Goal: Task Accomplishment & Management: Use online tool/utility

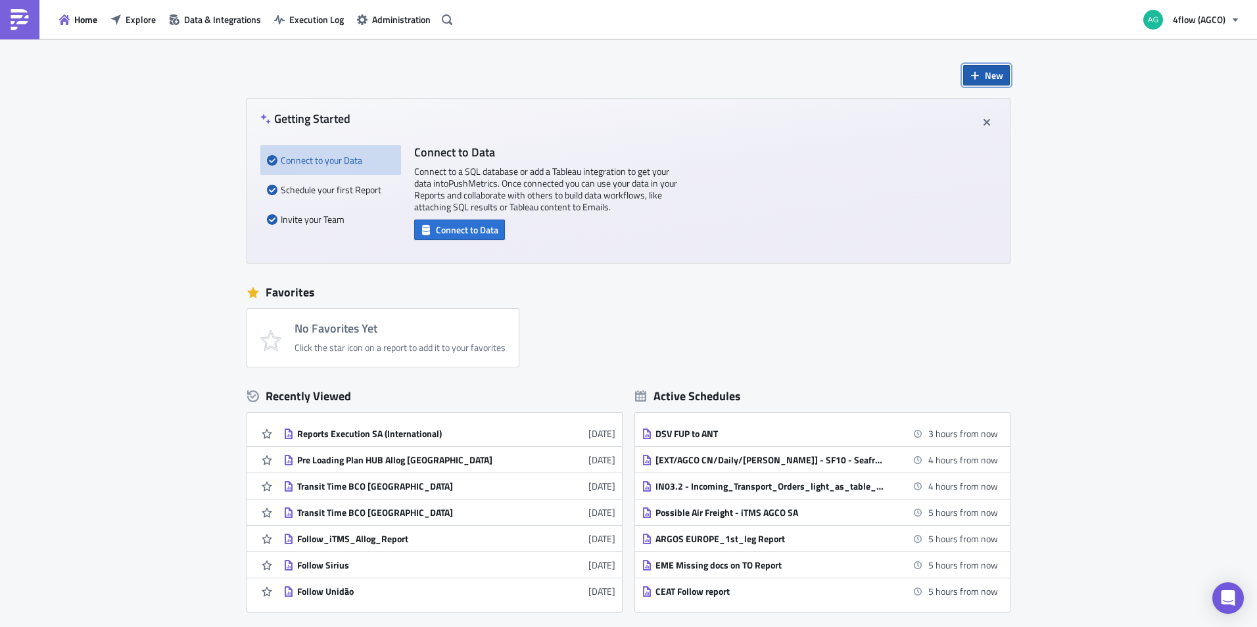
click at [990, 74] on span "New" at bounding box center [994, 75] width 18 height 14
click at [995, 110] on div "Report" at bounding box center [1024, 108] width 87 height 13
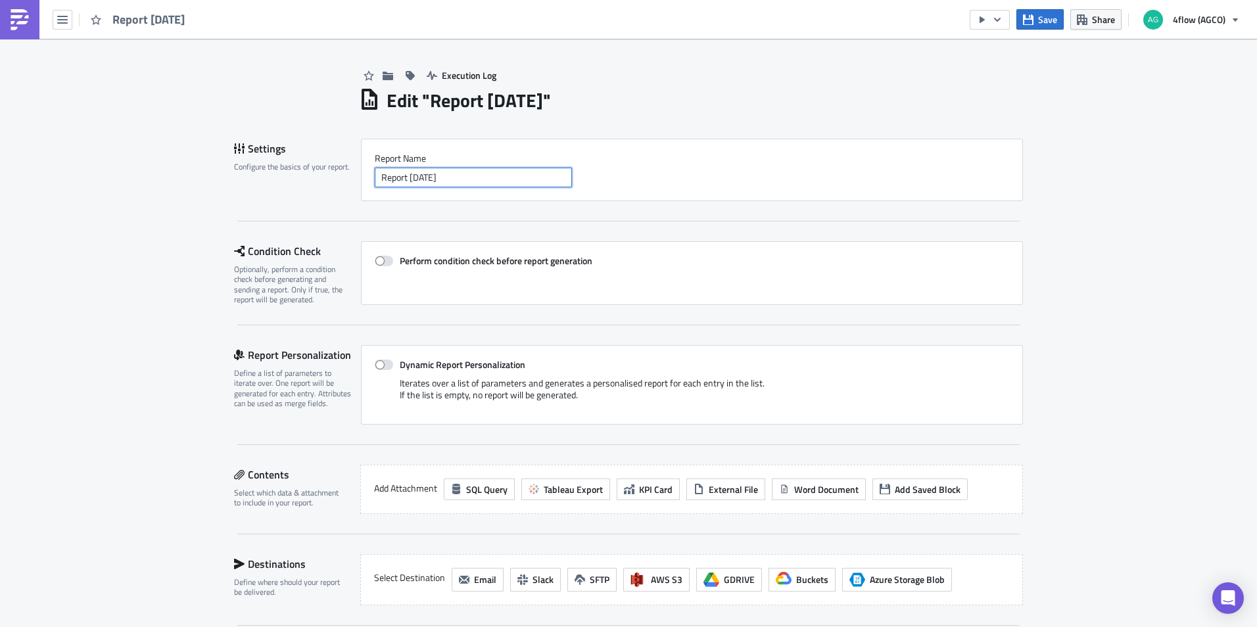
drag, startPoint x: 477, startPoint y: 181, endPoint x: 302, endPoint y: 174, distance: 175.0
click at [302, 174] on div "Settings Configure the basics of your report. Report Nam﻿e Report [DATE]" at bounding box center [628, 170] width 789 height 62
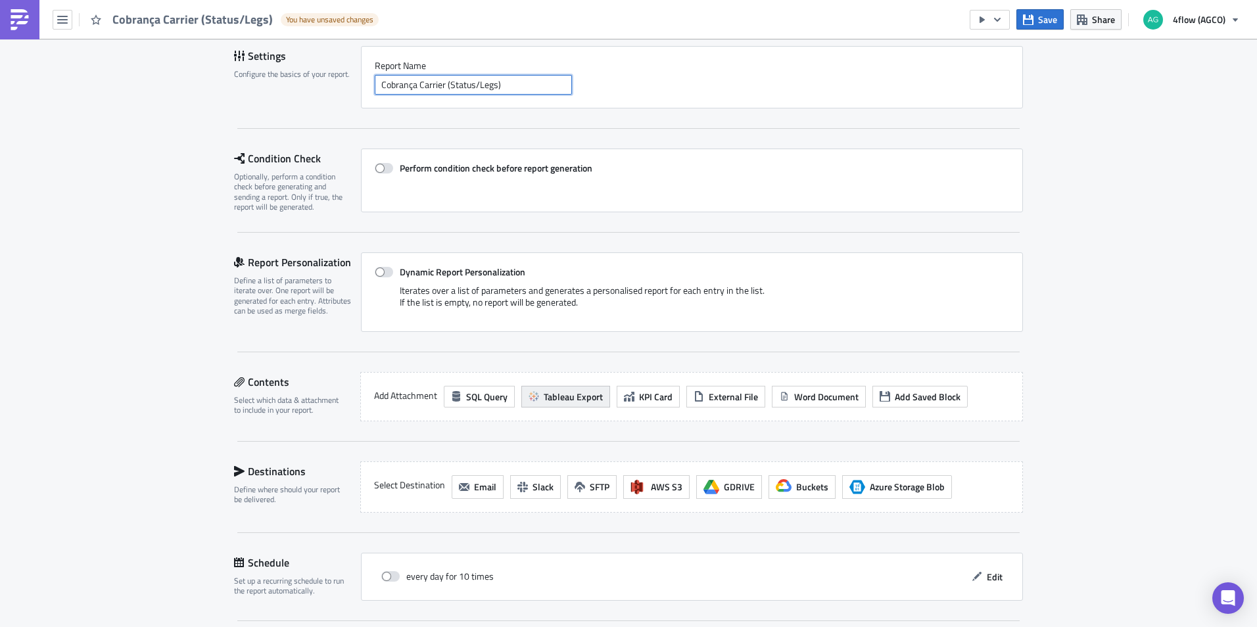
scroll to position [197, 0]
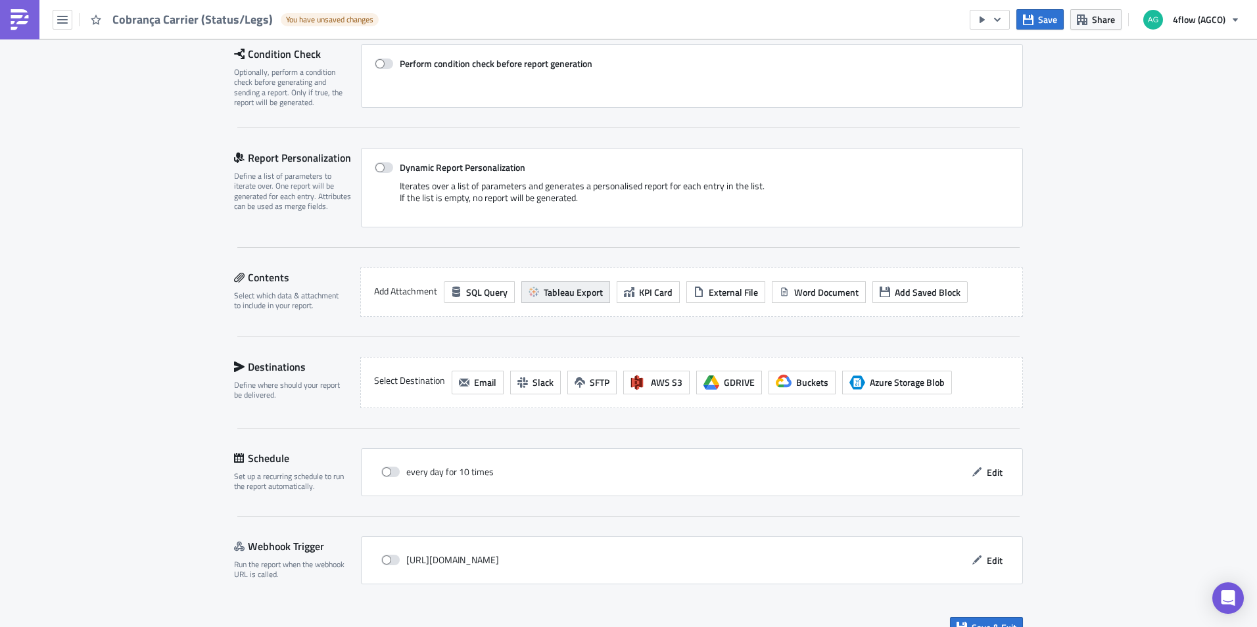
type input "Cobrança Carrier (Status/Legs)"
click at [544, 293] on span "Tableau Export" at bounding box center [573, 292] width 59 height 14
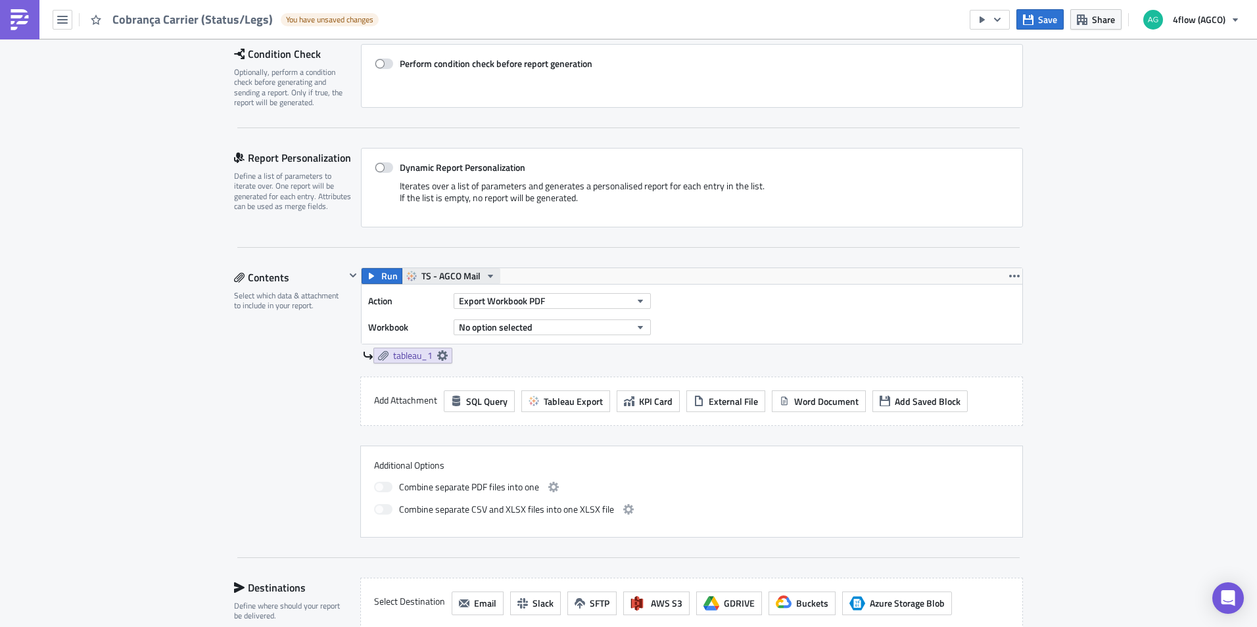
click at [485, 277] on icon "button" at bounding box center [490, 276] width 11 height 11
click at [471, 356] on div "TS - AGCO SA Mail" at bounding box center [466, 356] width 94 height 13
click at [559, 303] on button "Export Workbook PDF" at bounding box center [552, 301] width 197 height 16
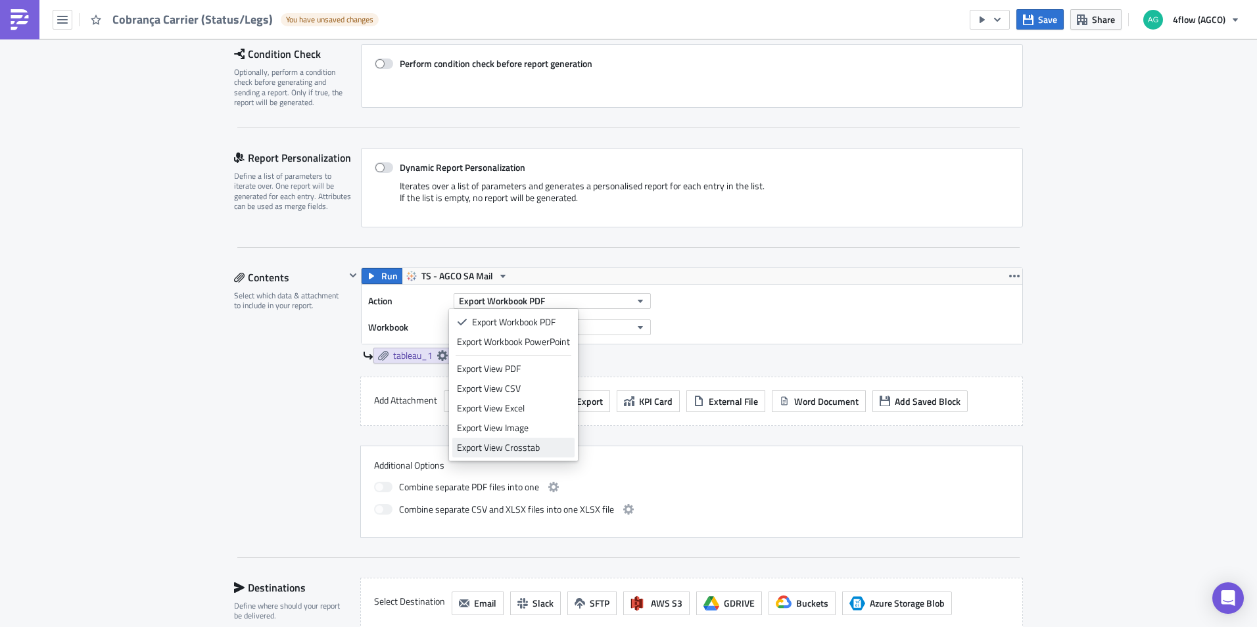
click at [529, 446] on div "Export View Crosstab" at bounding box center [513, 447] width 113 height 13
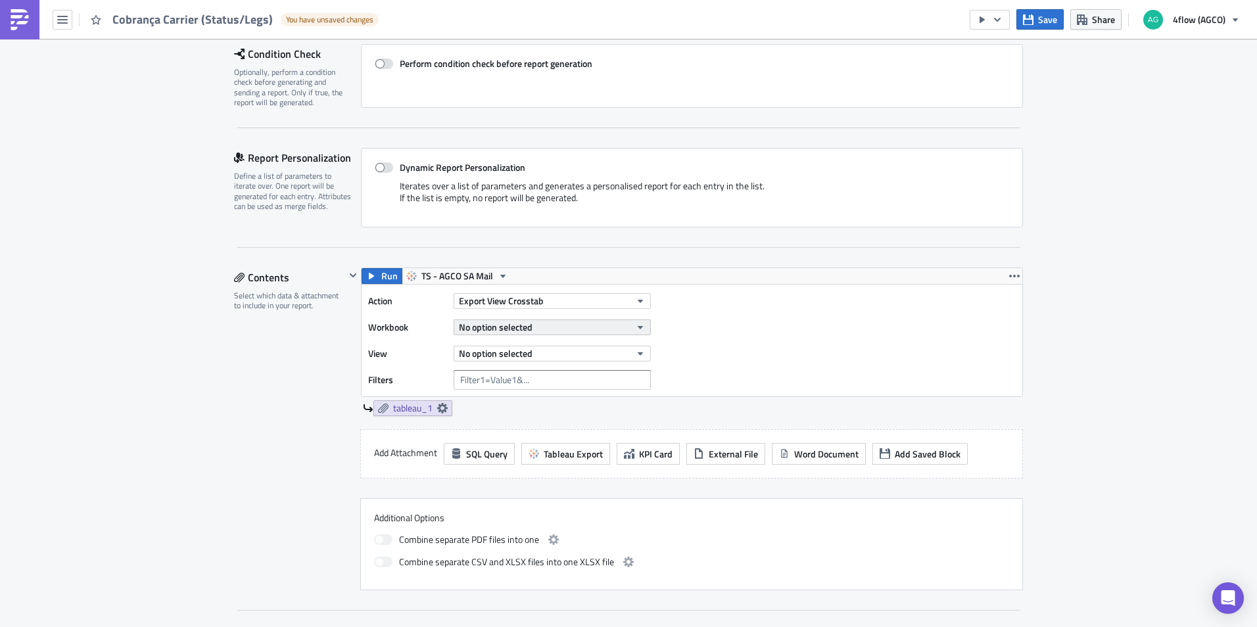
click at [544, 325] on button "No option selected" at bounding box center [552, 327] width 197 height 16
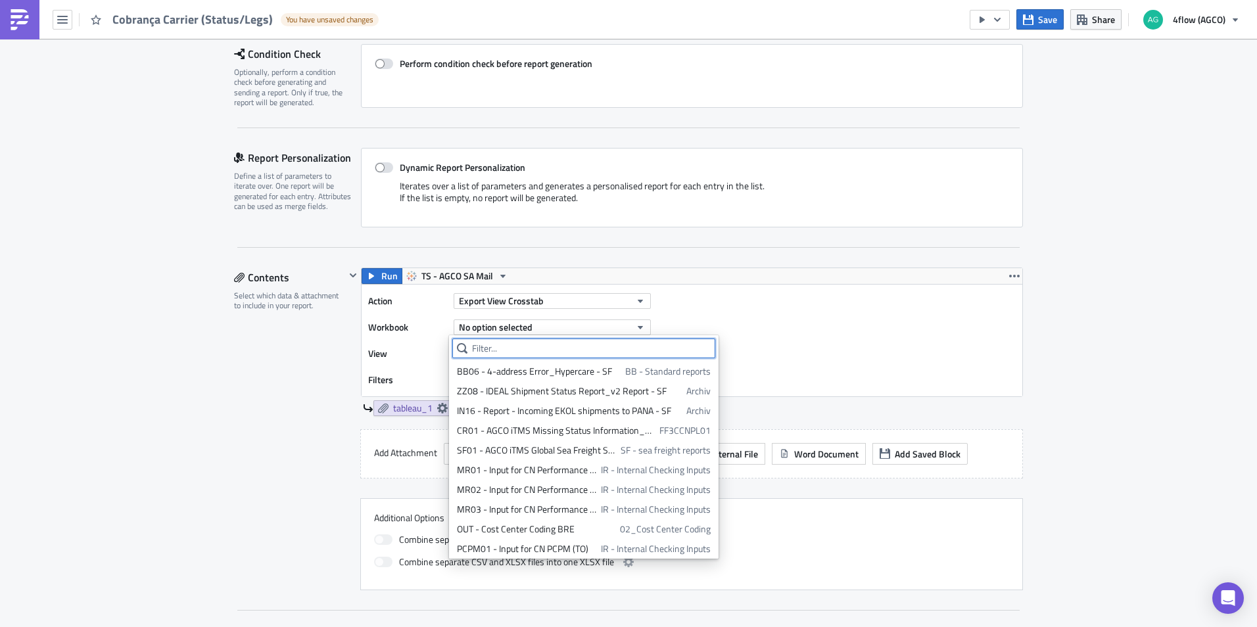
click at [542, 348] on input "text" at bounding box center [583, 349] width 263 height 20
paste input "[4flow.Execution] TOs Overview"
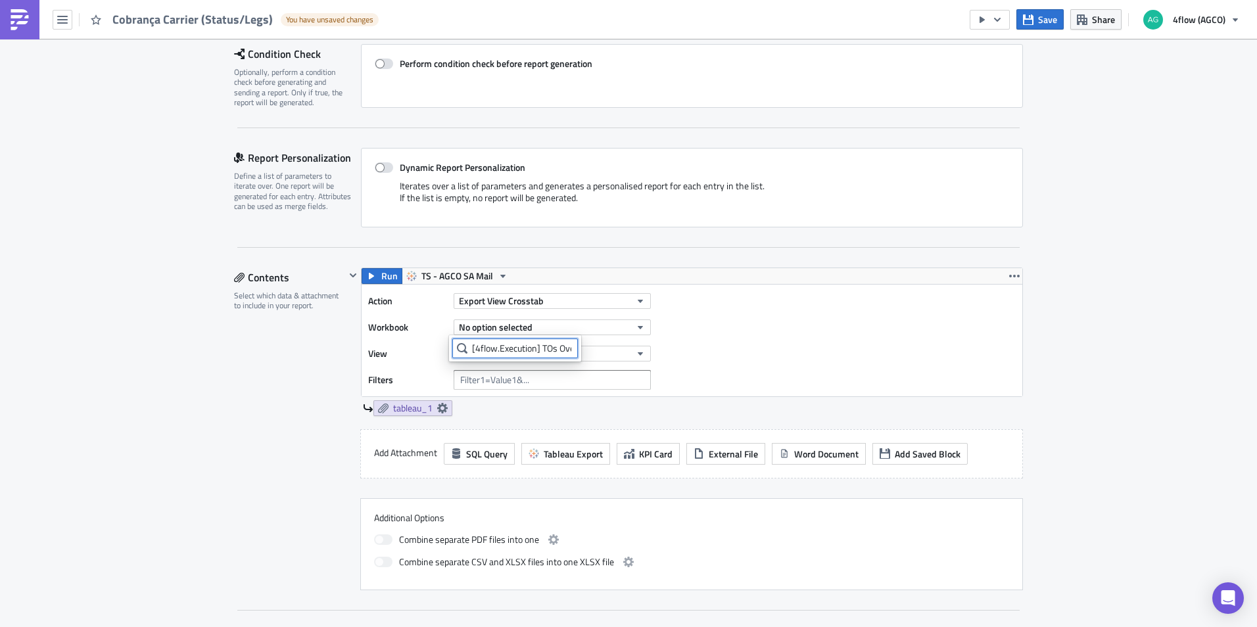
scroll to position [0, 31]
type input "[4flow.Execution] TOs Overview"
click at [544, 329] on button "No option selected" at bounding box center [552, 327] width 197 height 16
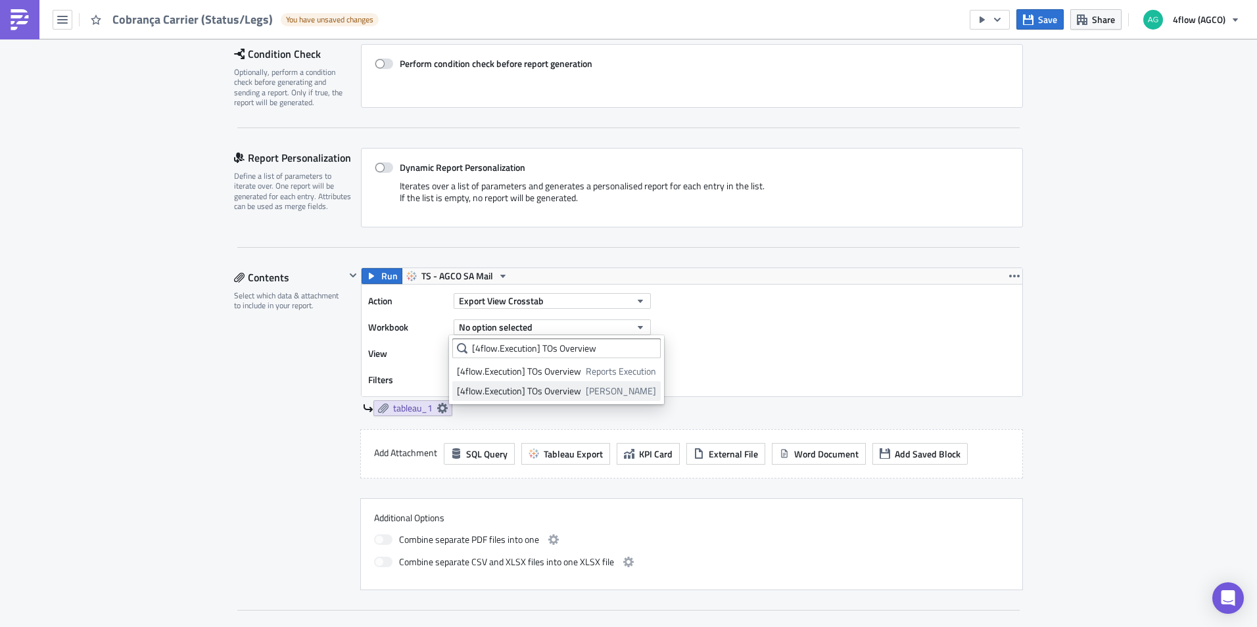
click at [552, 392] on div "[4flow.Execution] TOs Overview" at bounding box center [519, 391] width 124 height 13
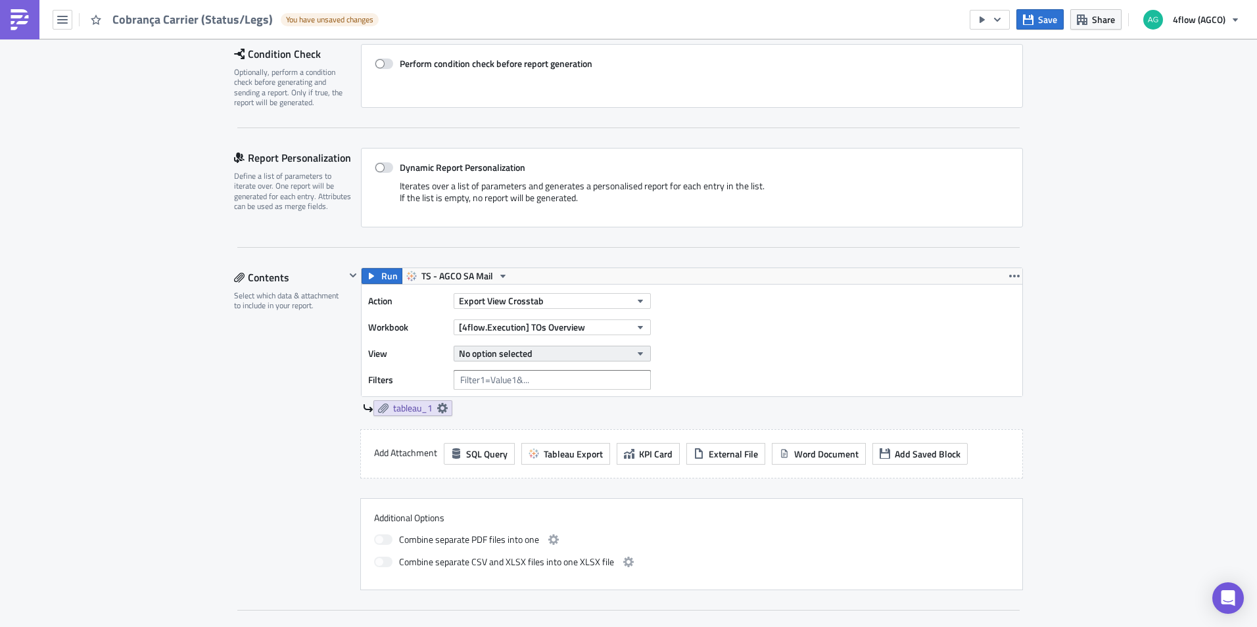
click at [523, 356] on span "No option selected" at bounding box center [496, 353] width 74 height 14
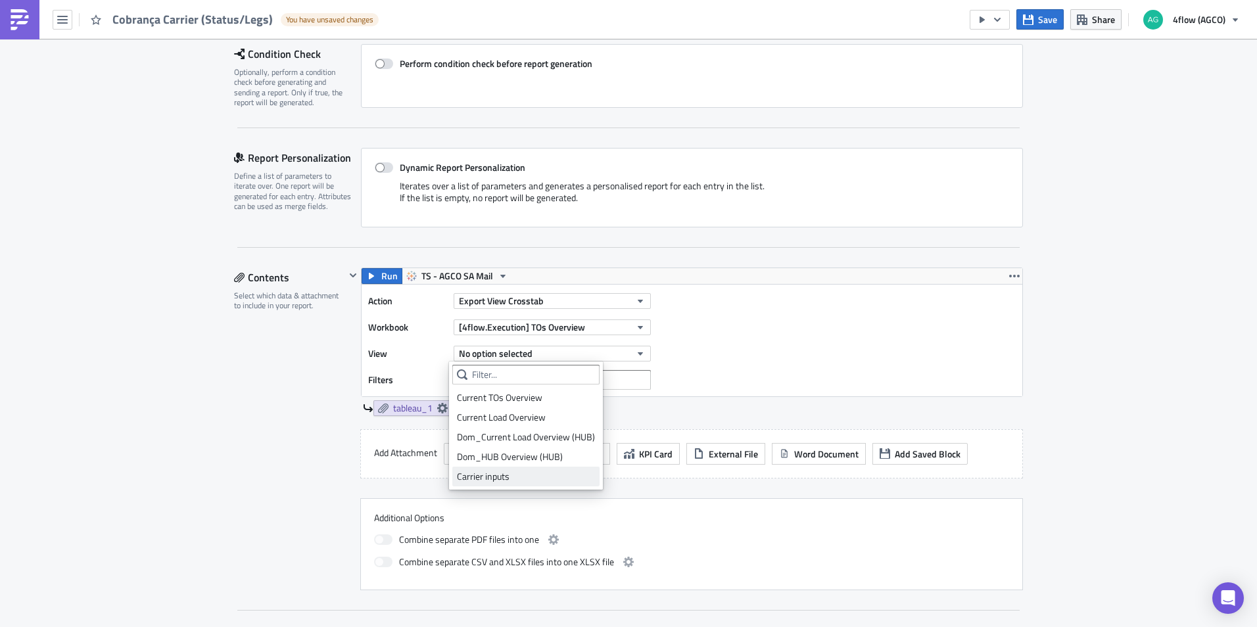
click at [501, 476] on div "Carrier inputs" at bounding box center [526, 476] width 138 height 13
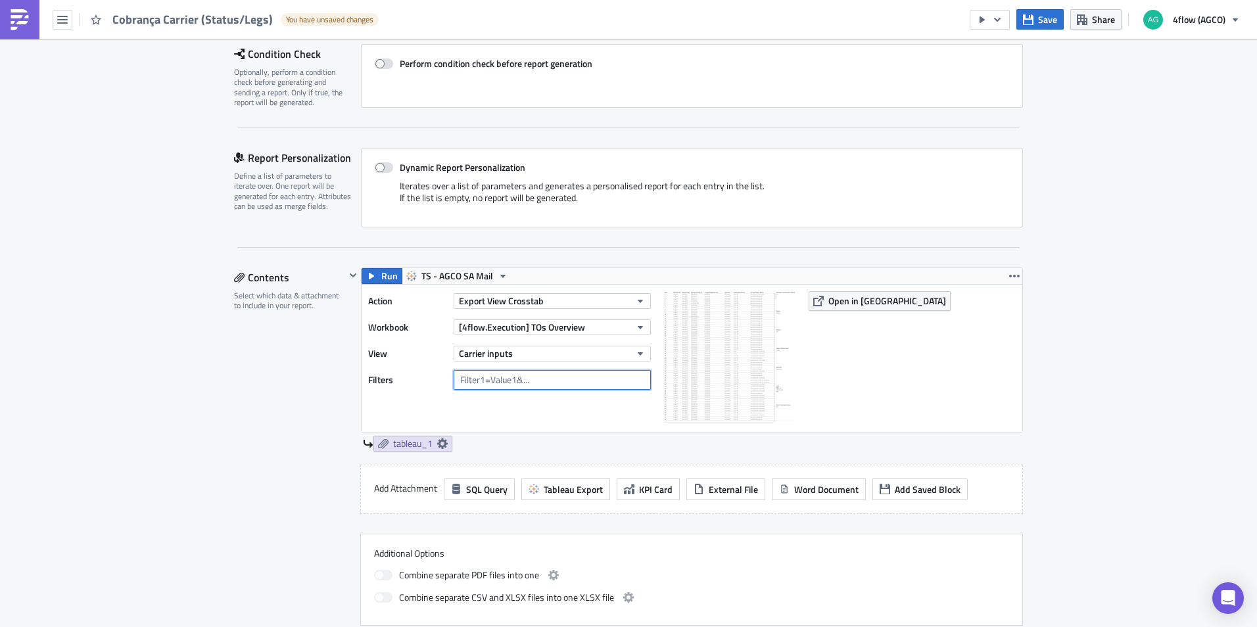
click at [494, 381] on input "text" at bounding box center [552, 380] width 197 height 20
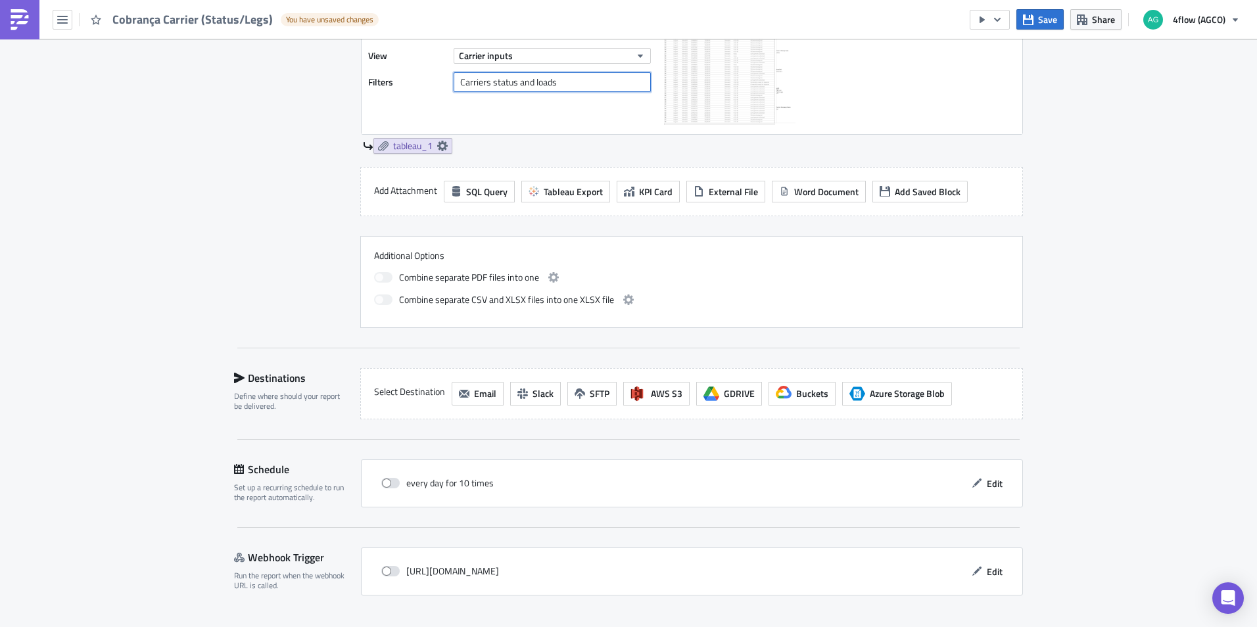
scroll to position [528, 0]
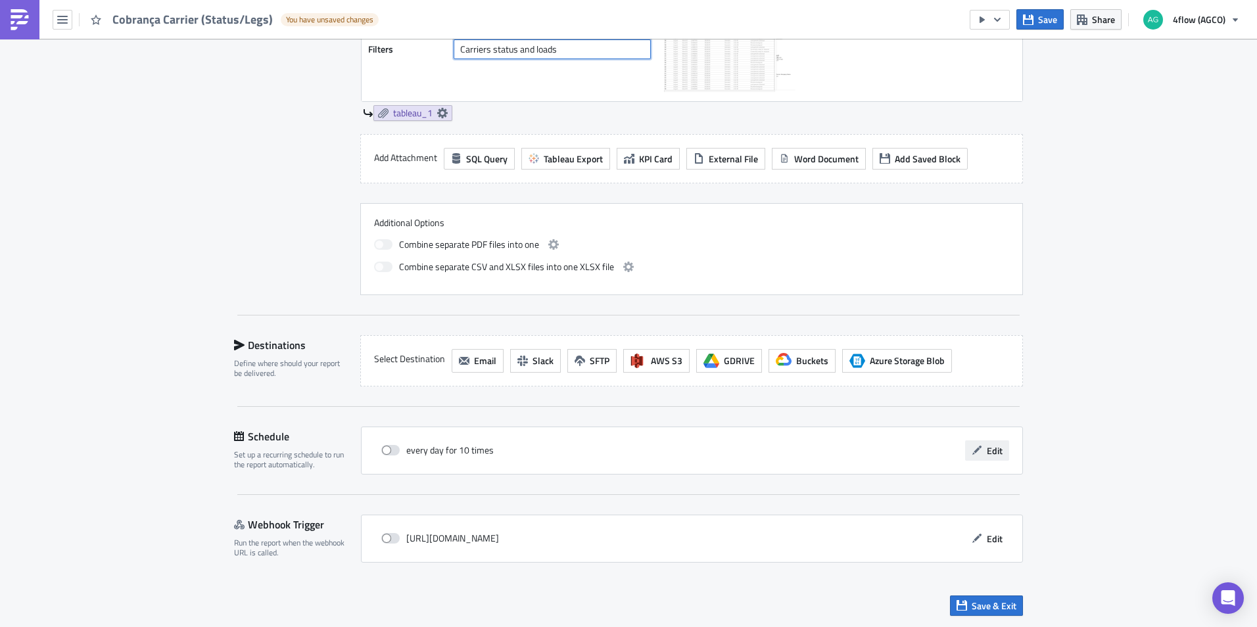
type input "Carriers status and loads"
click at [996, 448] on span "Edit" at bounding box center [995, 451] width 16 height 14
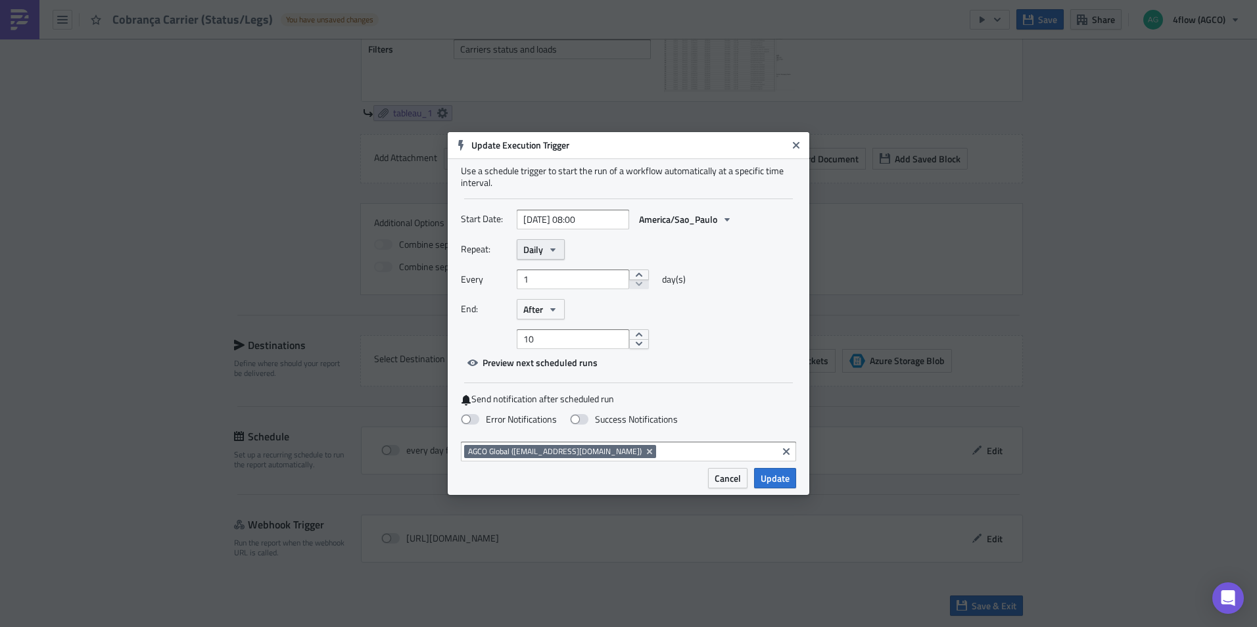
click at [557, 245] on icon "button" at bounding box center [553, 250] width 11 height 11
click at [543, 314] on div "Weekly" at bounding box center [579, 312] width 109 height 13
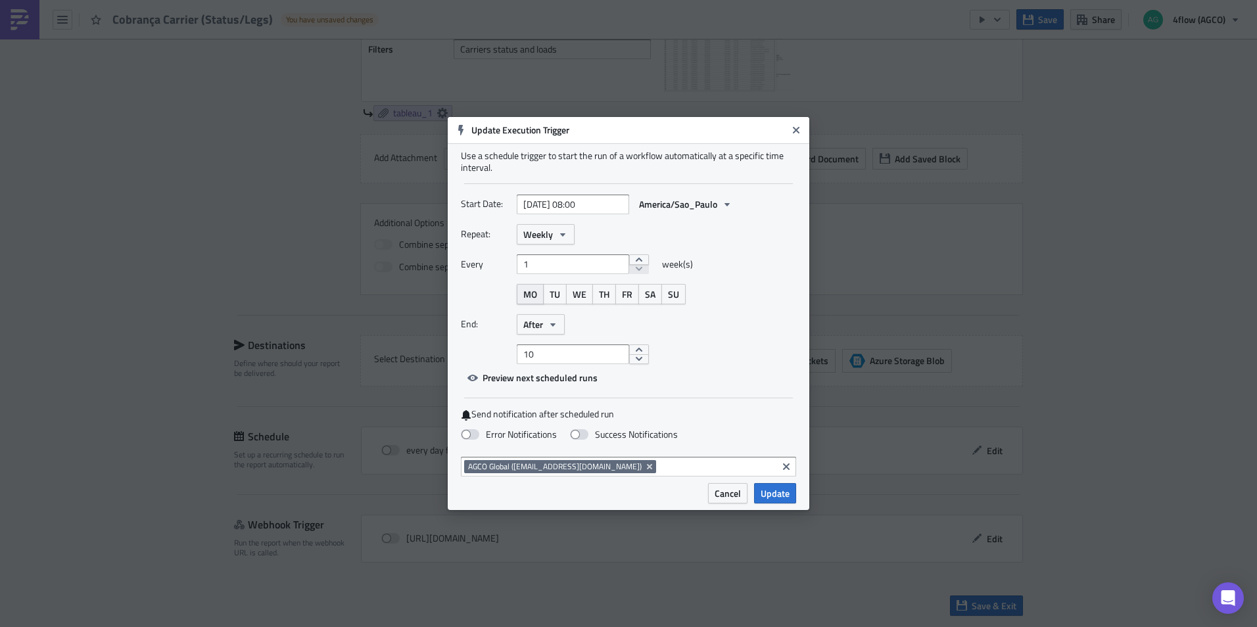
click at [536, 298] on span "MO" at bounding box center [530, 294] width 14 height 14
click at [550, 296] on span "TU" at bounding box center [554, 294] width 11 height 14
click at [577, 296] on span "WE" at bounding box center [579, 294] width 14 height 14
drag, startPoint x: 577, startPoint y: 296, endPoint x: 603, endPoint y: 296, distance: 25.6
click at [603, 296] on span "TH" at bounding box center [604, 294] width 11 height 14
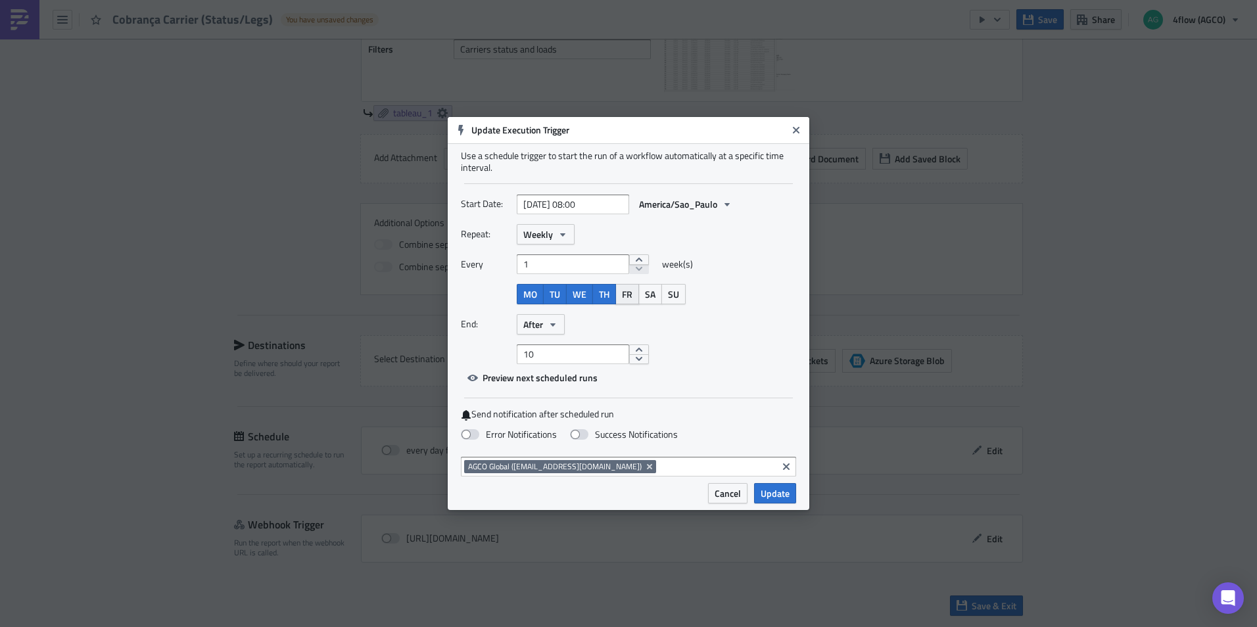
click at [622, 295] on span "FR" at bounding box center [627, 294] width 11 height 14
click at [632, 363] on button "decrement" at bounding box center [639, 359] width 20 height 11
click at [632, 359] on button "decrement" at bounding box center [639, 359] width 20 height 11
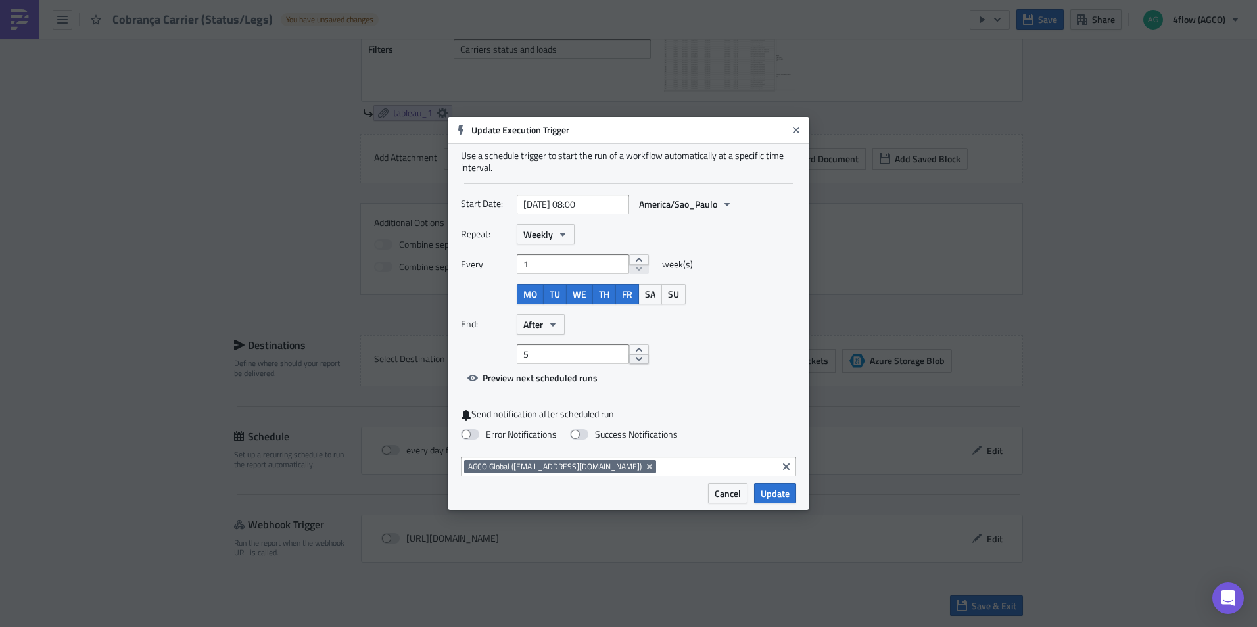
click at [632, 359] on button "decrement" at bounding box center [639, 359] width 20 height 11
click at [629, 347] on button "increment" at bounding box center [639, 349] width 20 height 11
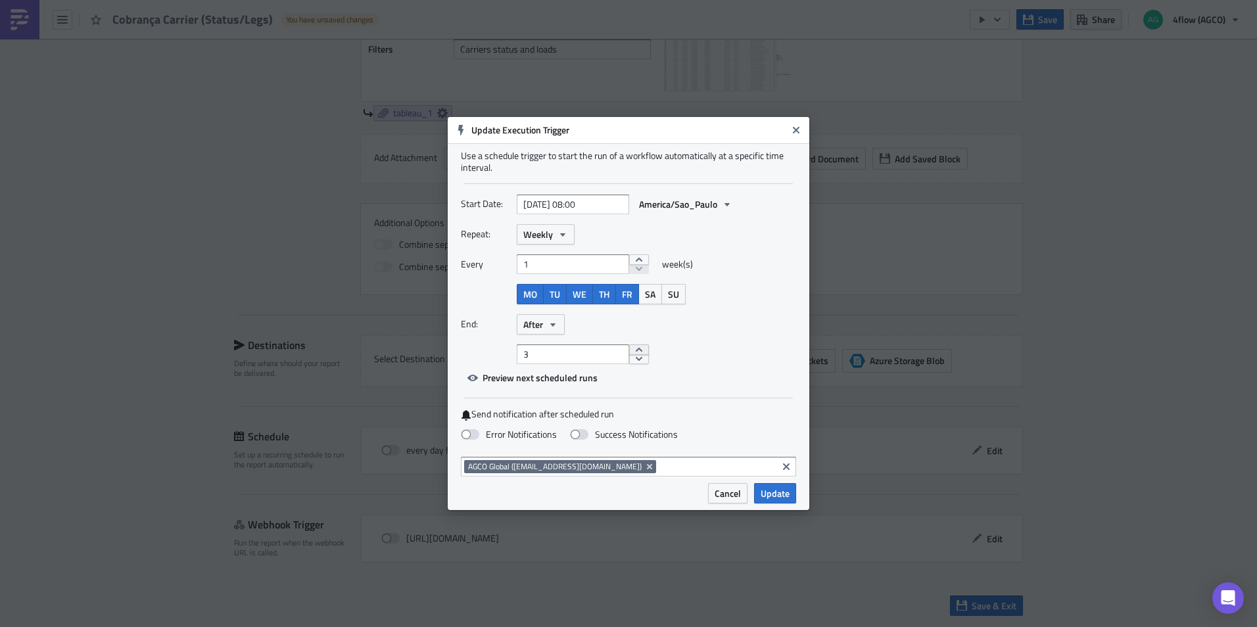
click at [629, 347] on button "increment" at bounding box center [639, 349] width 20 height 11
type input "4"
click at [629, 347] on button "increment" at bounding box center [639, 349] width 20 height 11
click at [558, 329] on icon "button" at bounding box center [553, 324] width 11 height 11
click at [551, 348] on div "Never" at bounding box center [579, 347] width 109 height 13
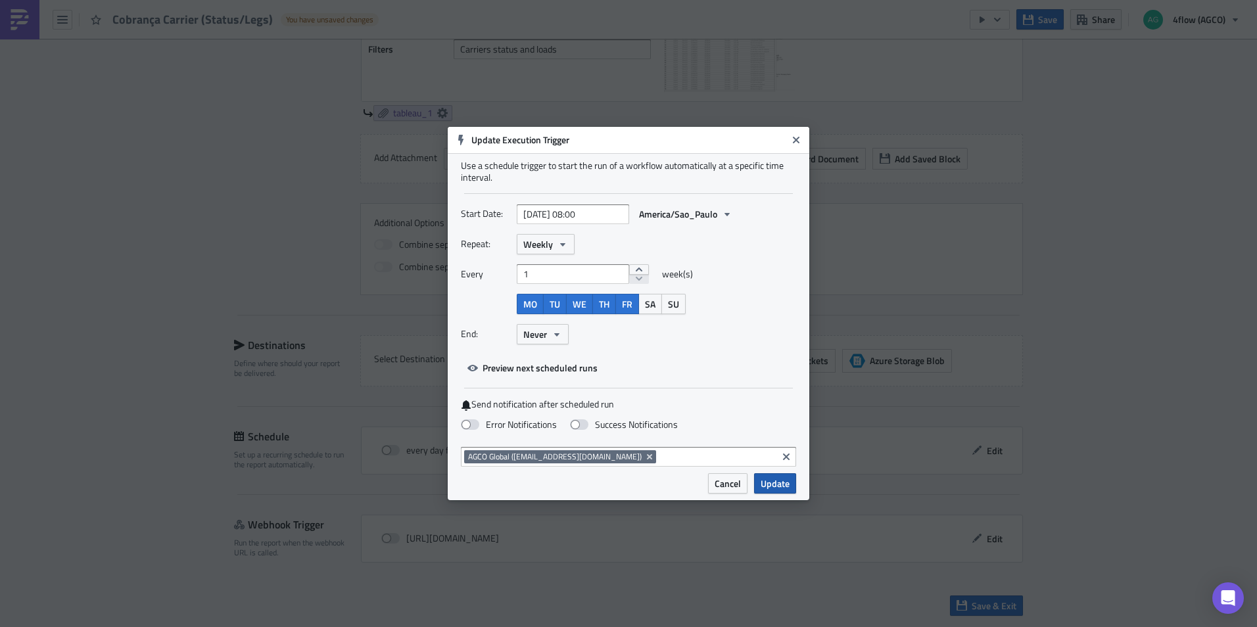
click at [778, 482] on span "Update" at bounding box center [774, 484] width 29 height 14
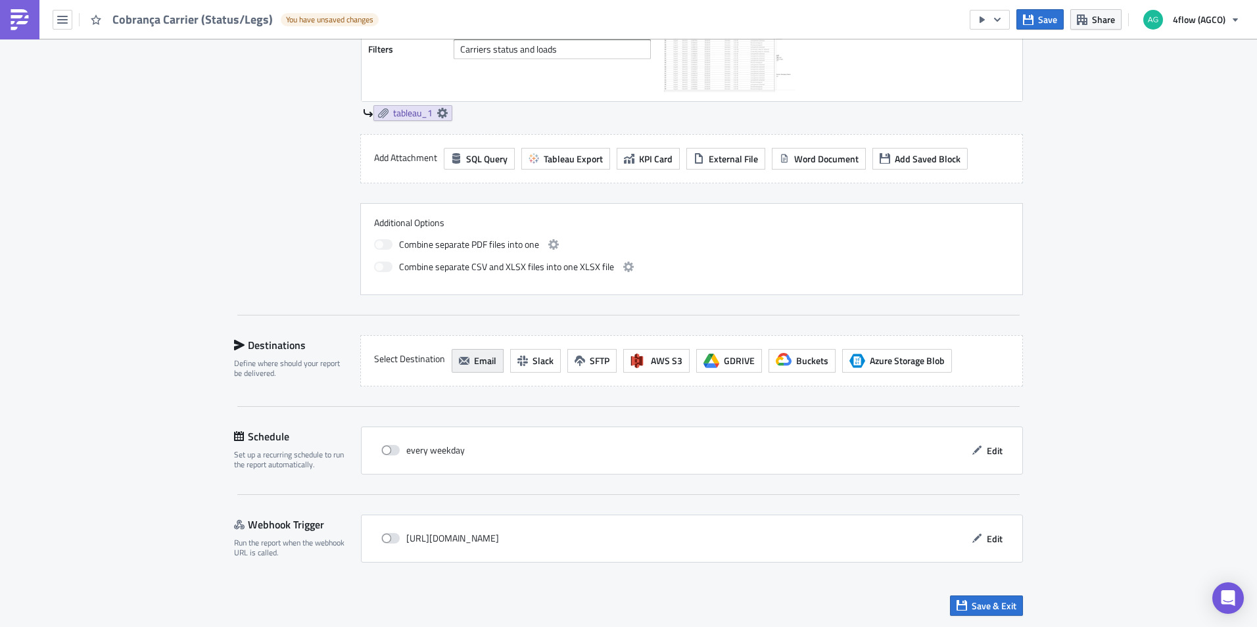
click at [480, 362] on span "Email" at bounding box center [485, 361] width 22 height 14
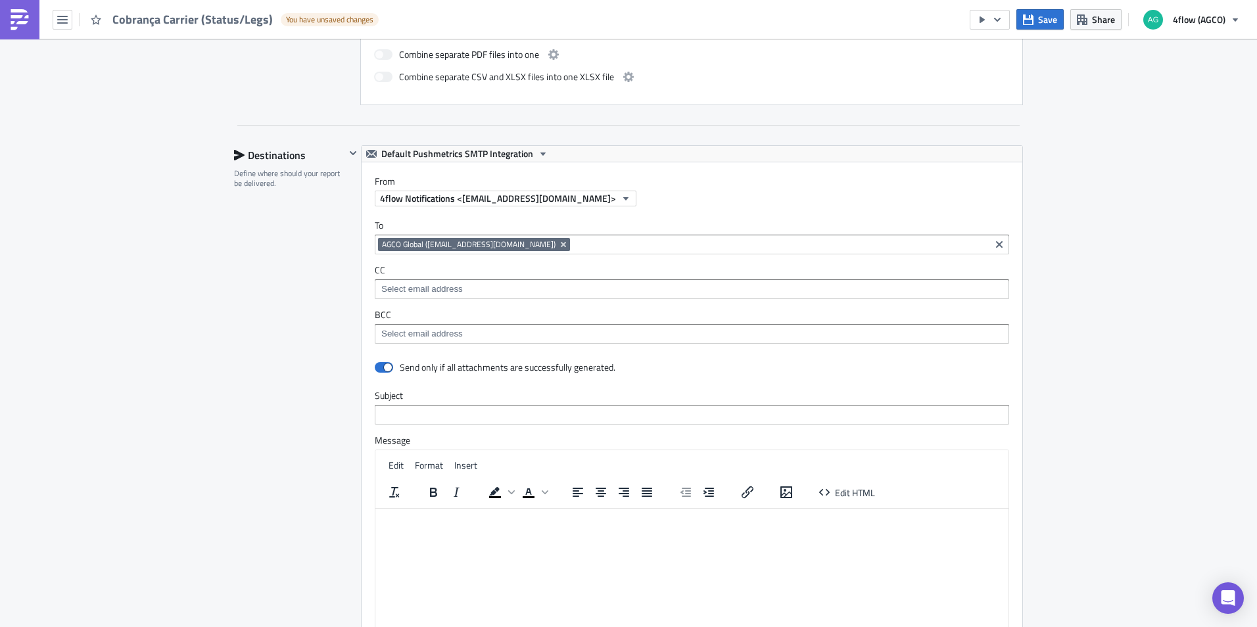
scroll to position [725, 0]
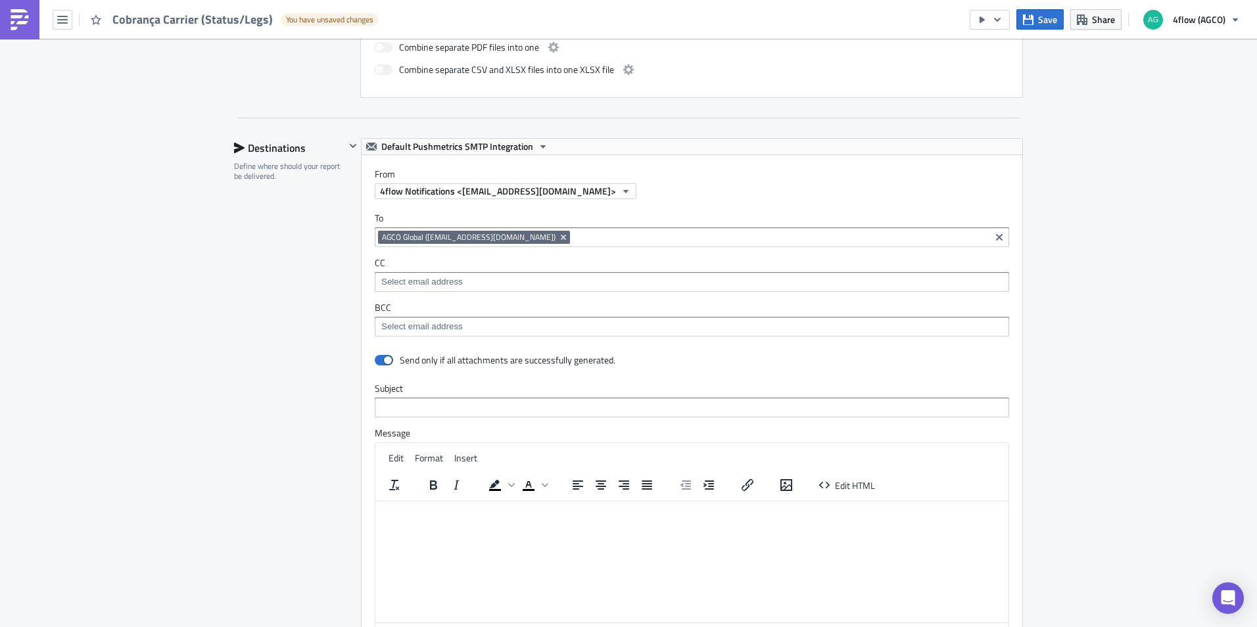
click at [454, 323] on input at bounding box center [691, 326] width 626 height 13
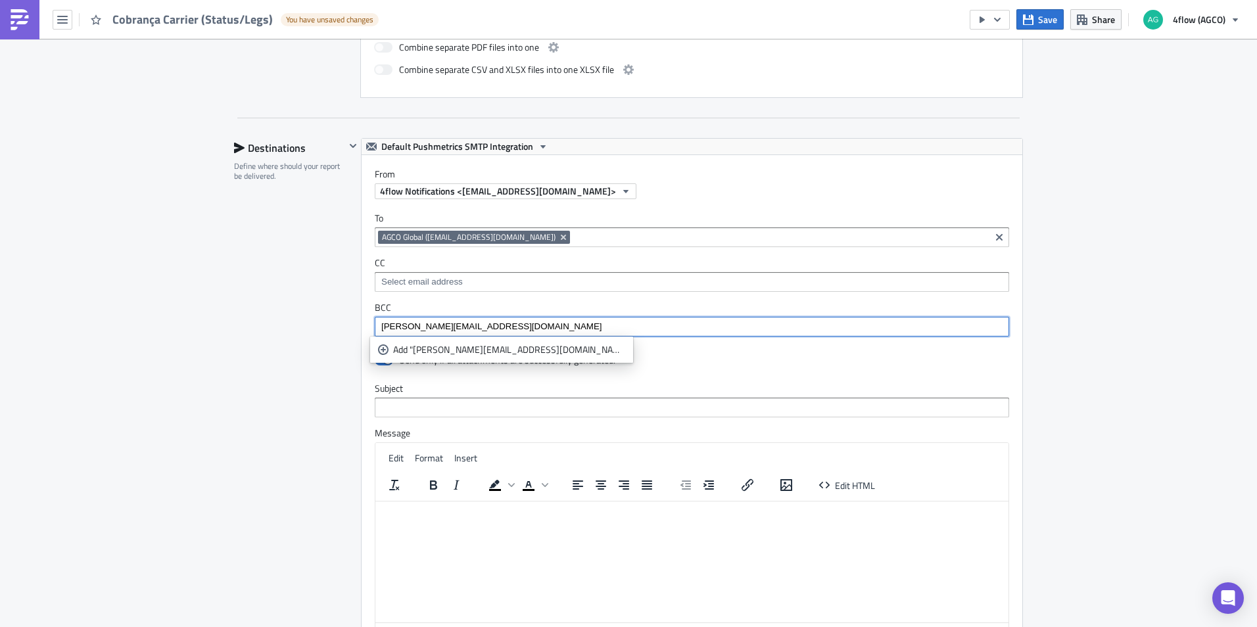
type input "[PERSON_NAME][EMAIL_ADDRESS][DOMAIN_NAME]"
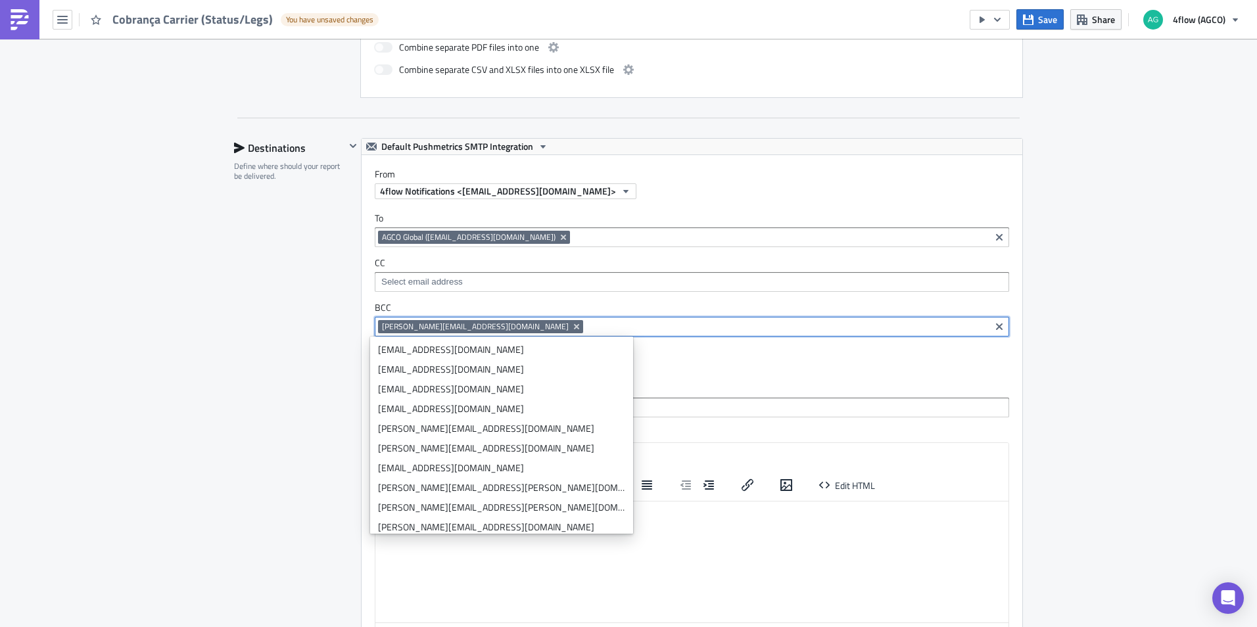
click at [586, 330] on input at bounding box center [786, 326] width 400 height 13
paste input "[EMAIL_ADDRESS][DOMAIN_NAME]"
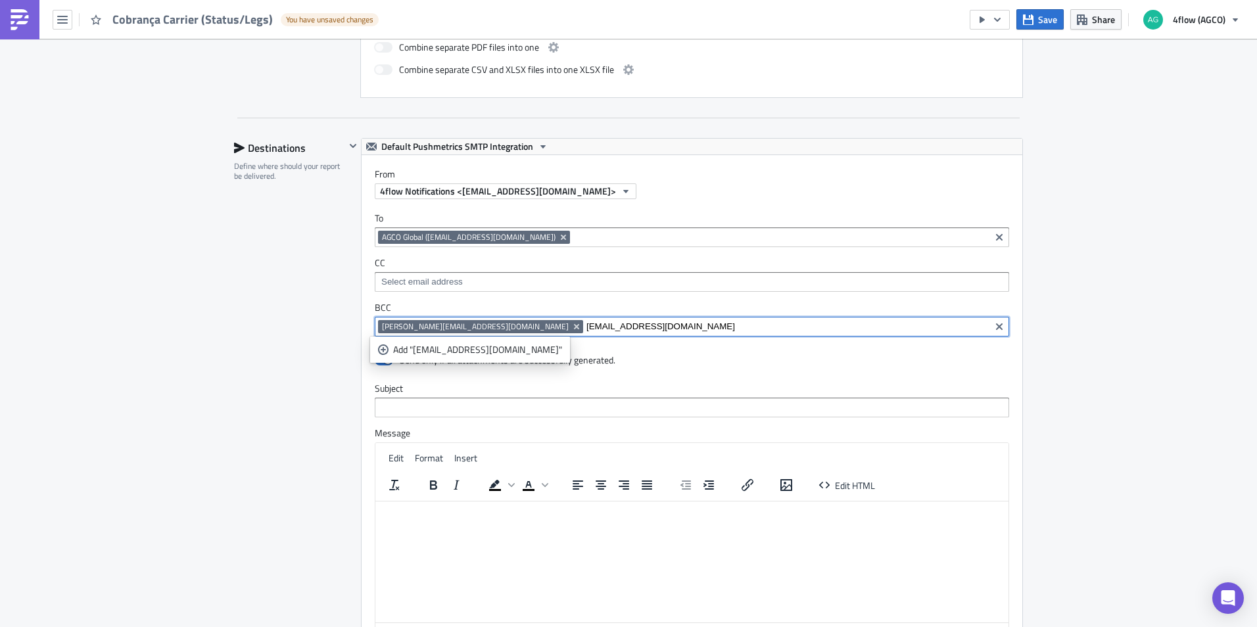
type input "[EMAIL_ADDRESS][DOMAIN_NAME]"
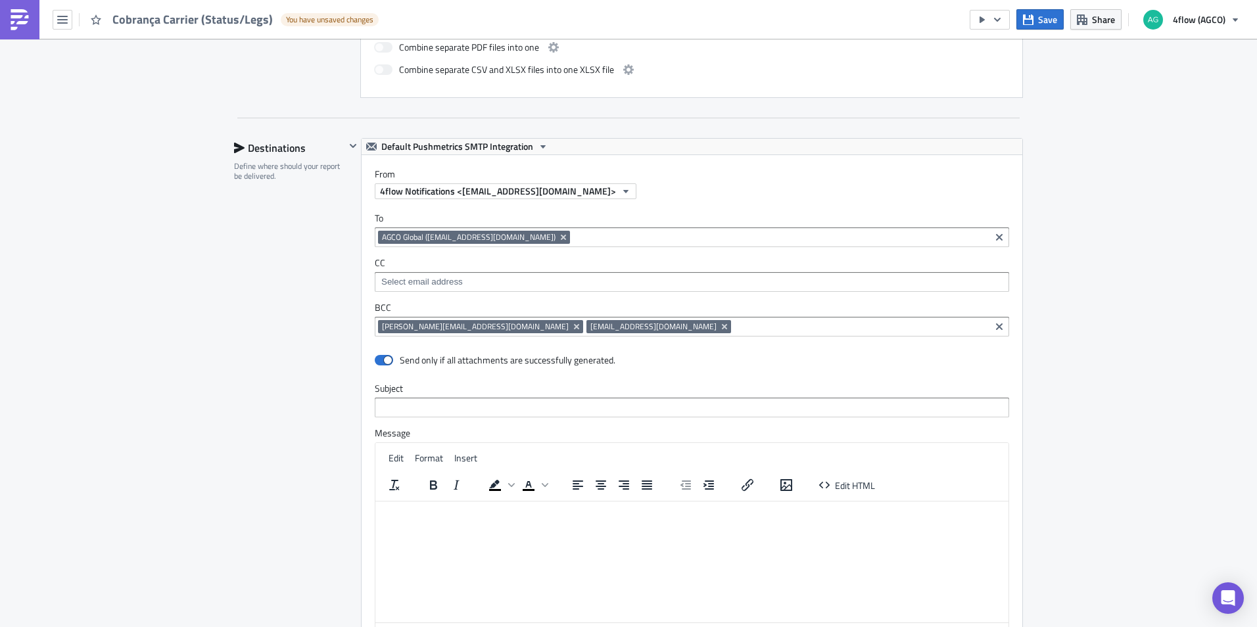
click at [740, 352] on div "Send only if all attachments are successfully generated." at bounding box center [692, 361] width 634 height 23
click at [734, 325] on input at bounding box center [860, 326] width 252 height 13
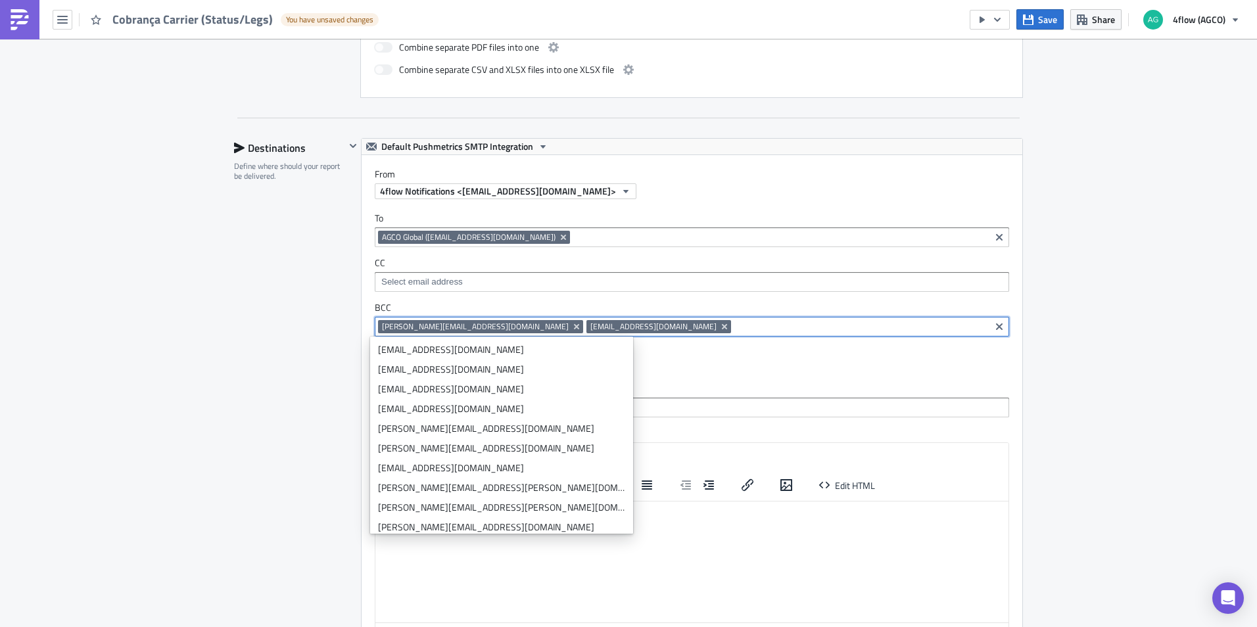
paste input "[EMAIL_ADDRESS][DOMAIN_NAME]"
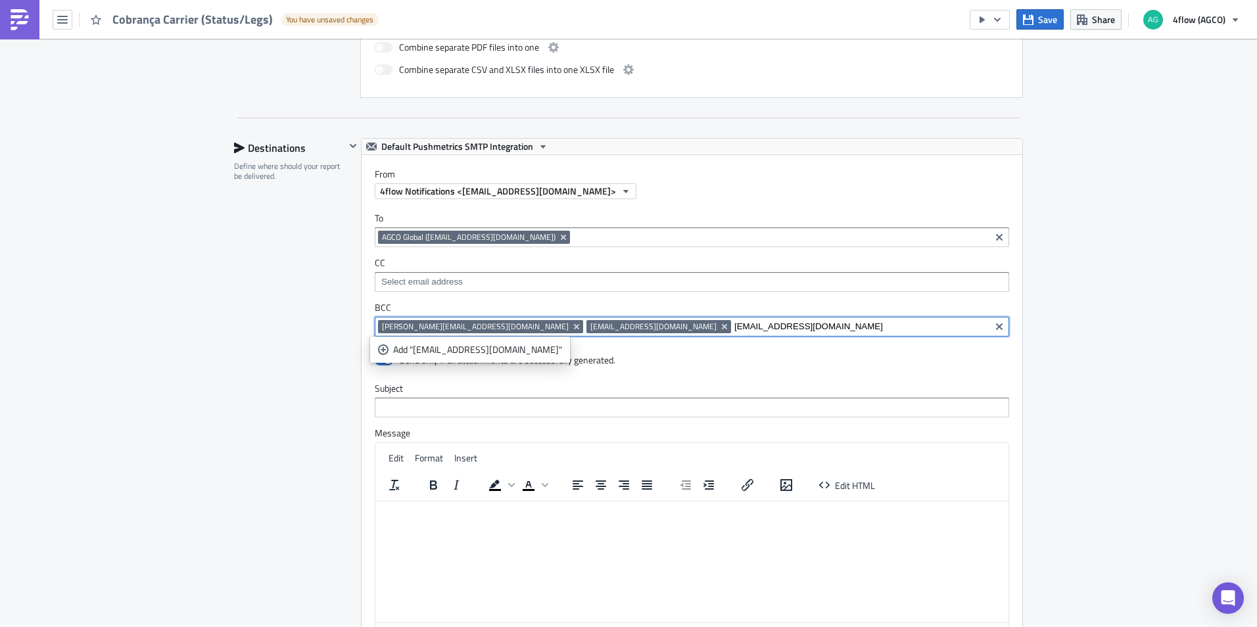
type input "[EMAIL_ADDRESS][DOMAIN_NAME]"
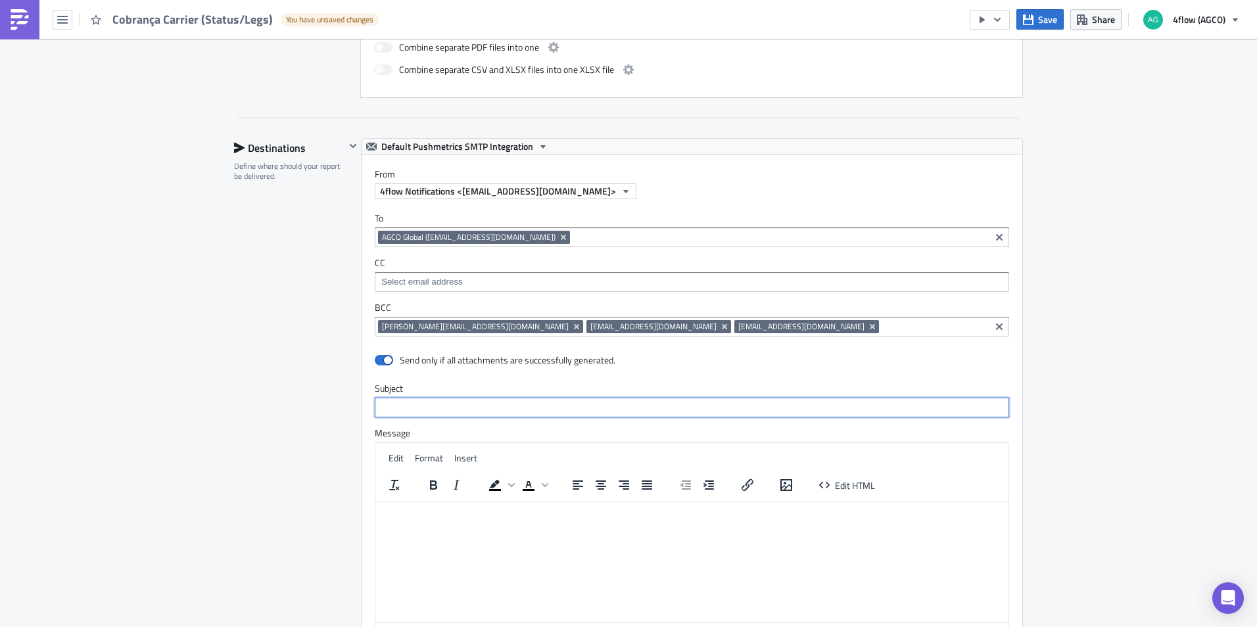
click at [654, 406] on input "text" at bounding box center [692, 408] width 634 height 20
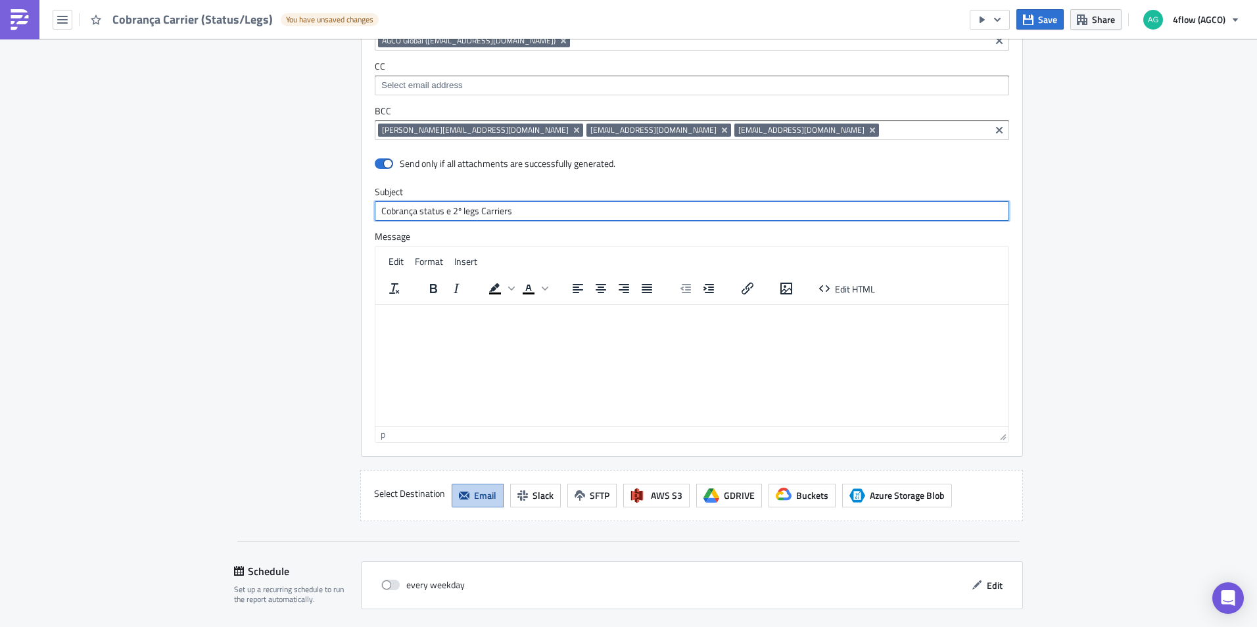
scroll to position [922, 0]
type input "Cobrança status e 2º legs Carriers"
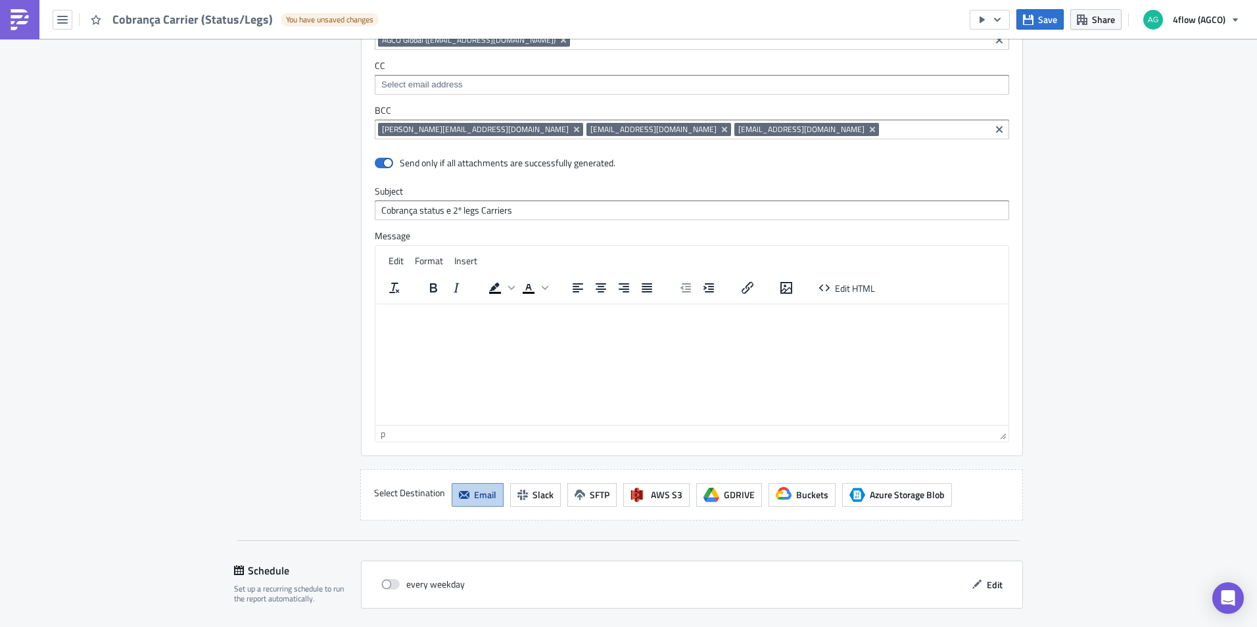
click at [432, 317] on p "Rich Text Area. Press ALT-0 for help." at bounding box center [692, 314] width 622 height 11
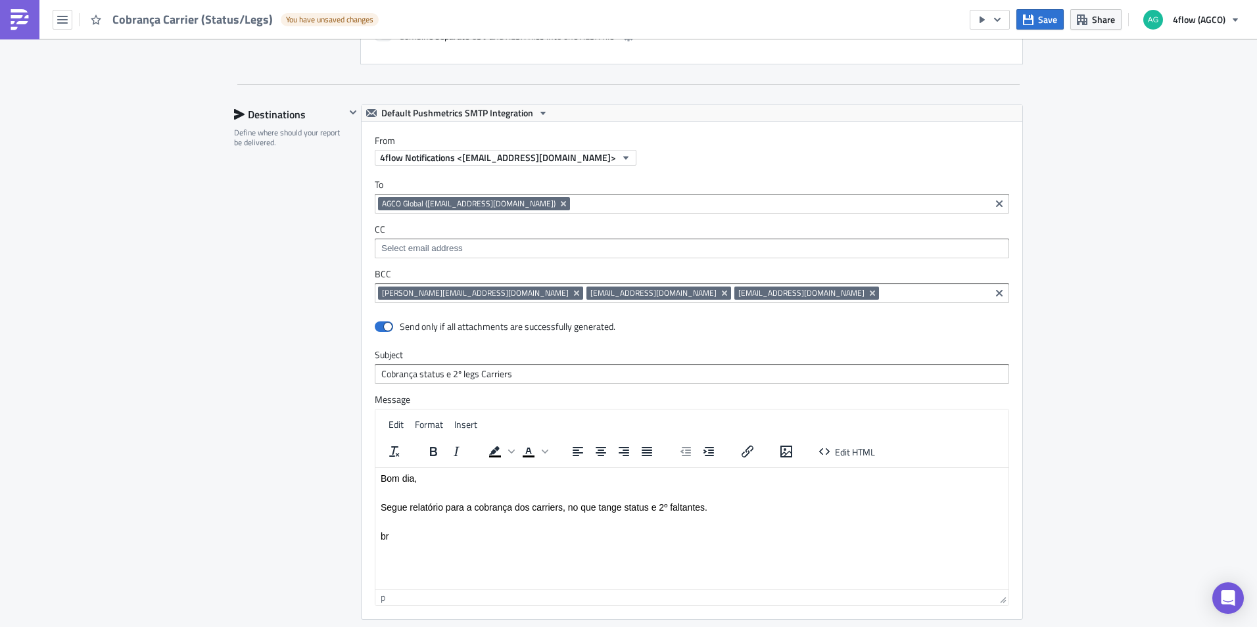
scroll to position [596, 0]
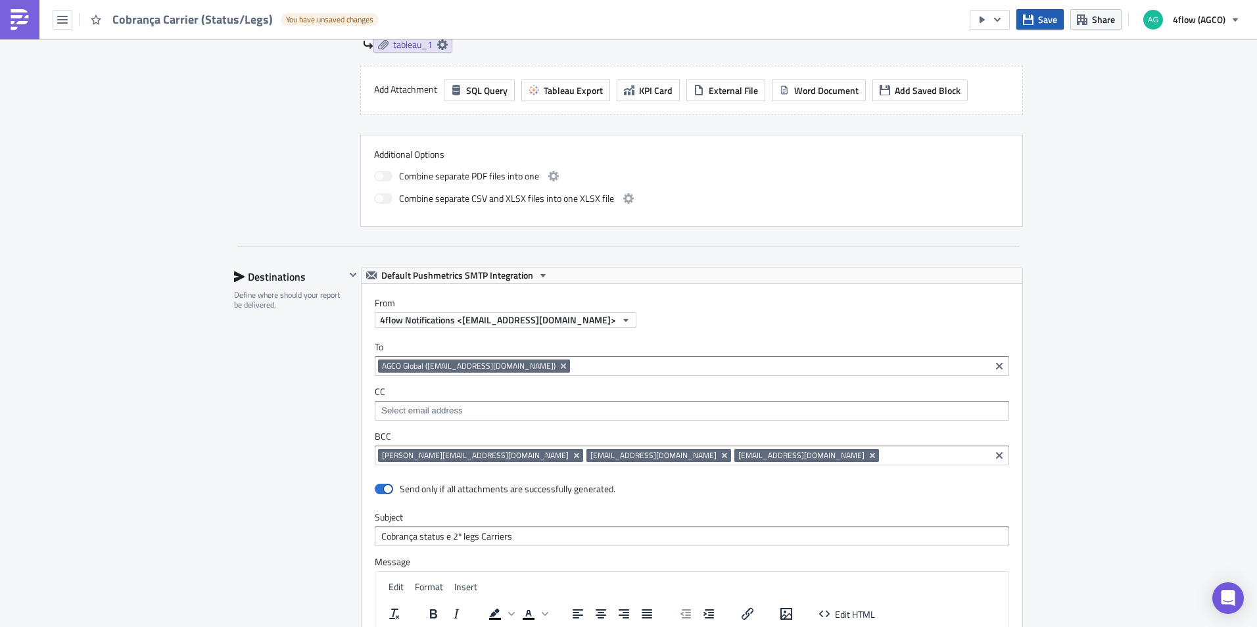
click at [1041, 14] on span "Save" at bounding box center [1047, 19] width 19 height 14
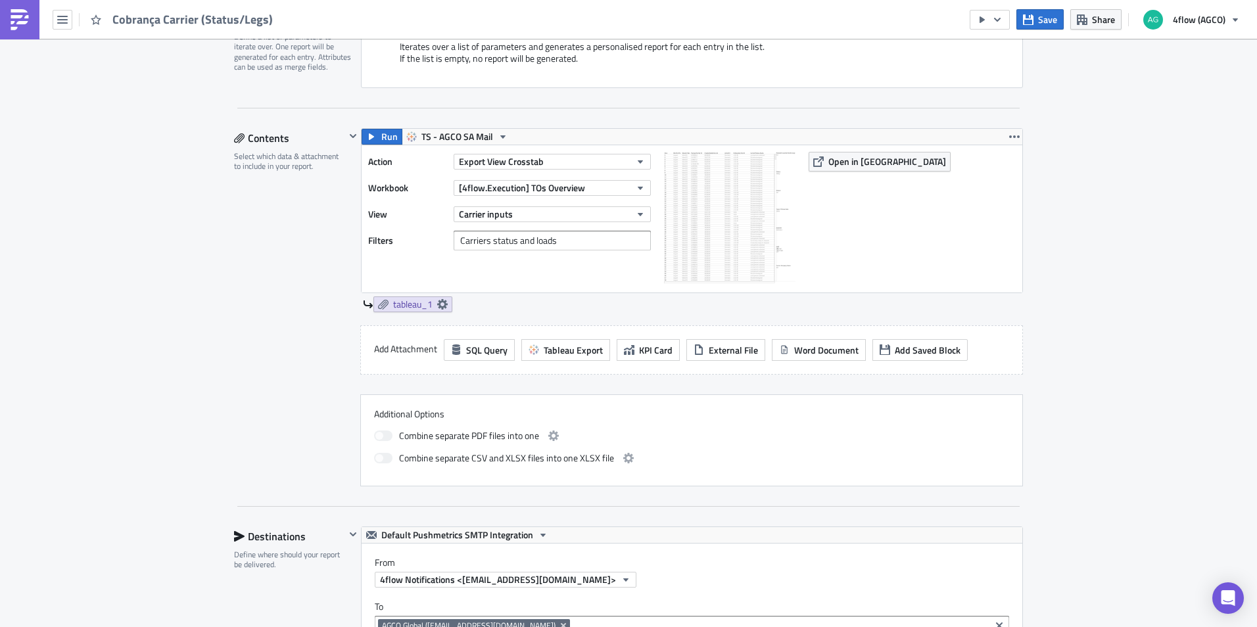
scroll to position [136, 0]
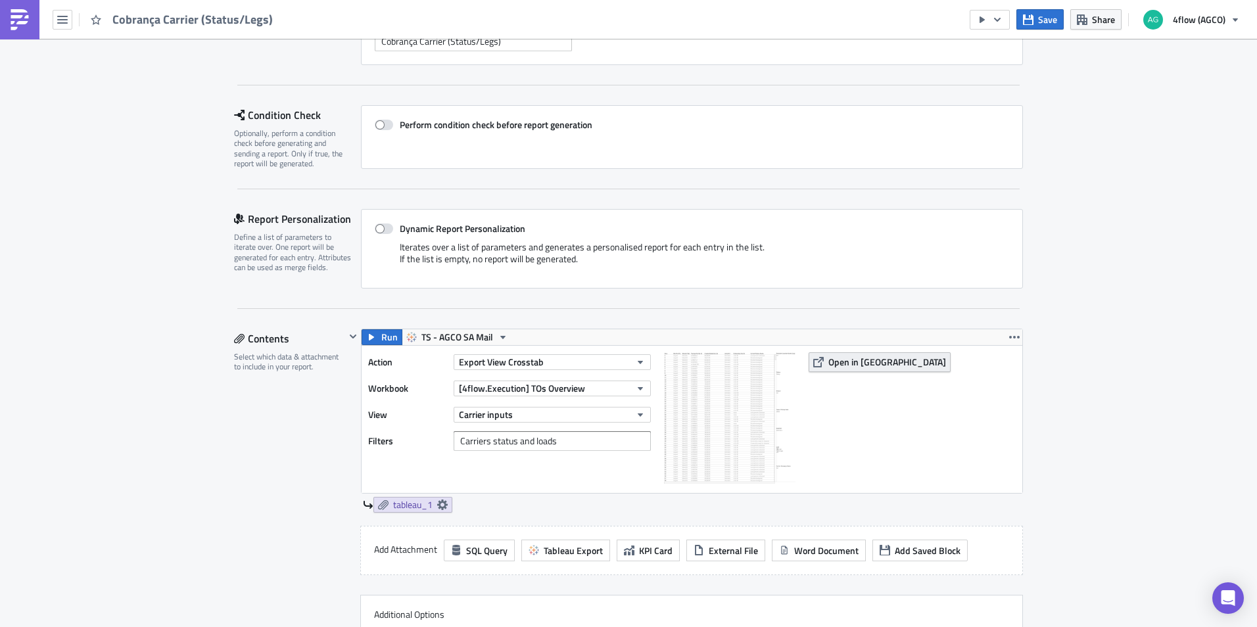
click at [861, 360] on span "Open in [GEOGRAPHIC_DATA]" at bounding box center [887, 362] width 118 height 14
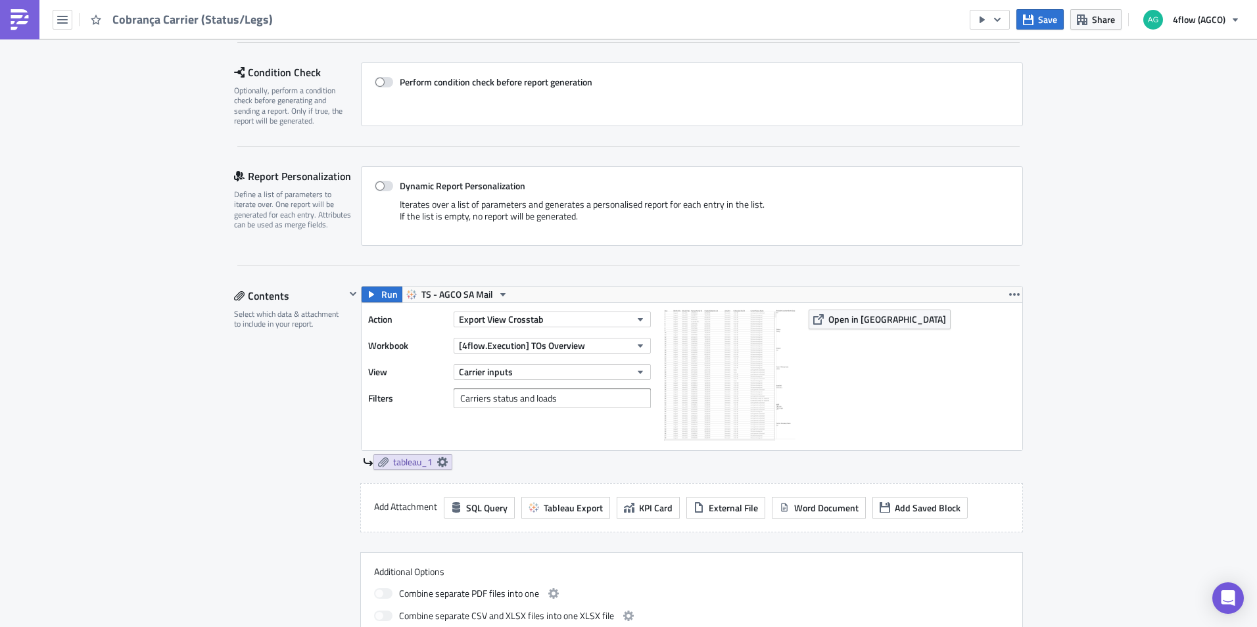
scroll to position [202, 0]
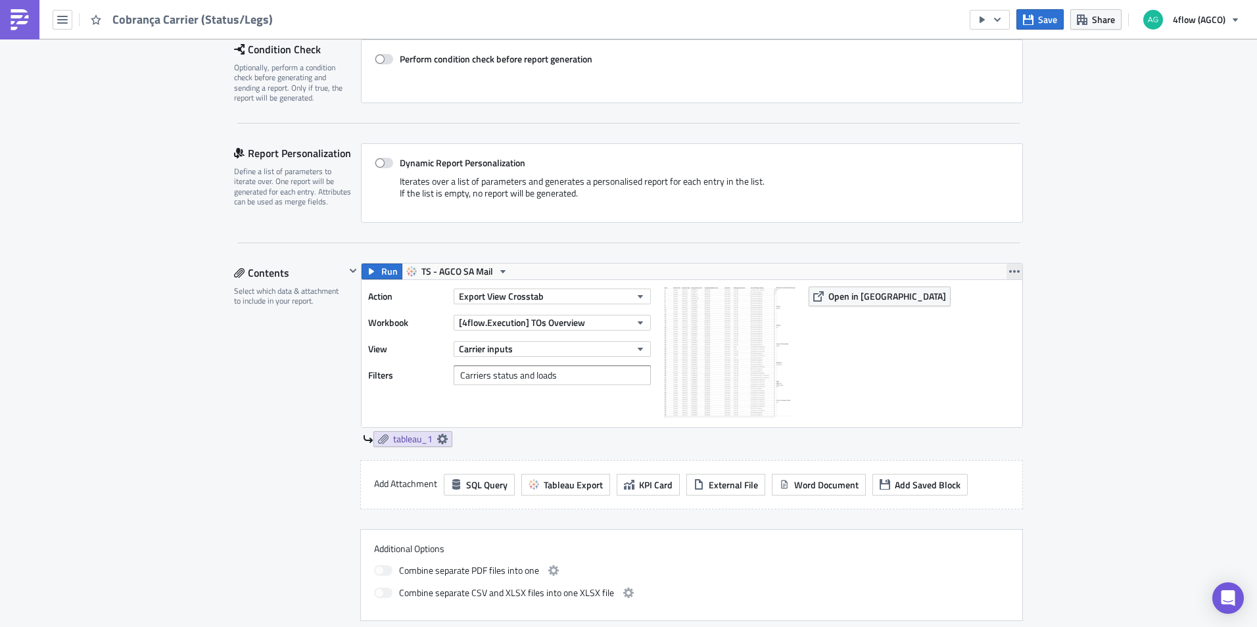
click at [1010, 267] on icon "button" at bounding box center [1014, 271] width 11 height 11
click at [1000, 298] on div "Duplicate" at bounding box center [1016, 302] width 87 height 13
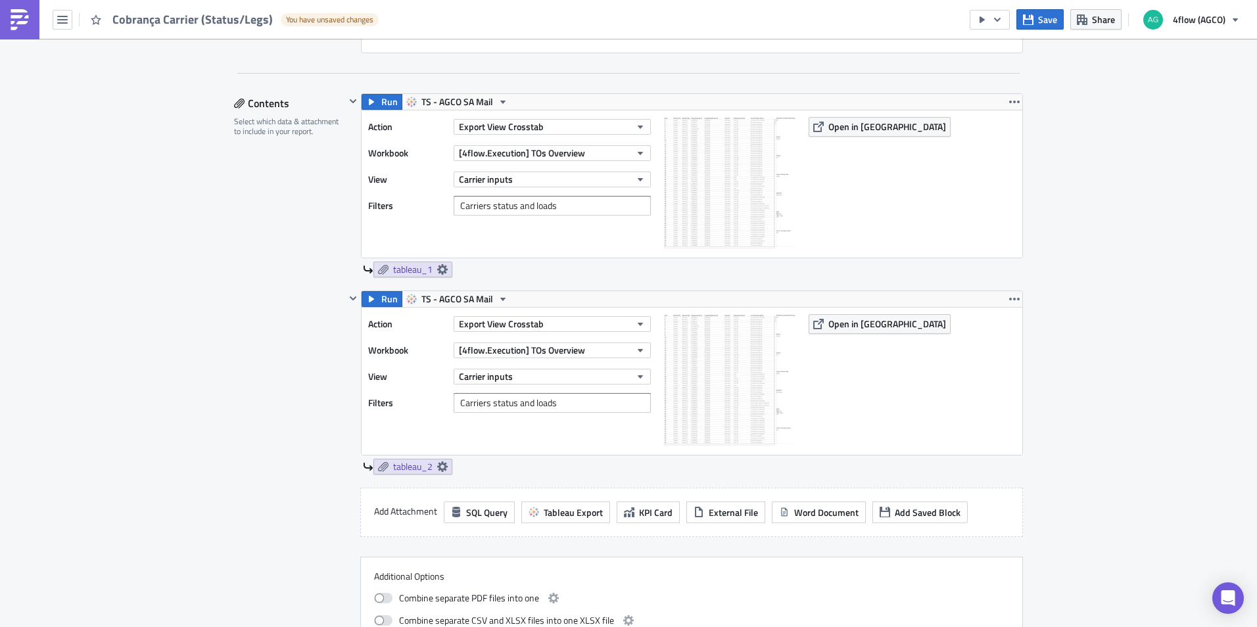
scroll to position [399, 0]
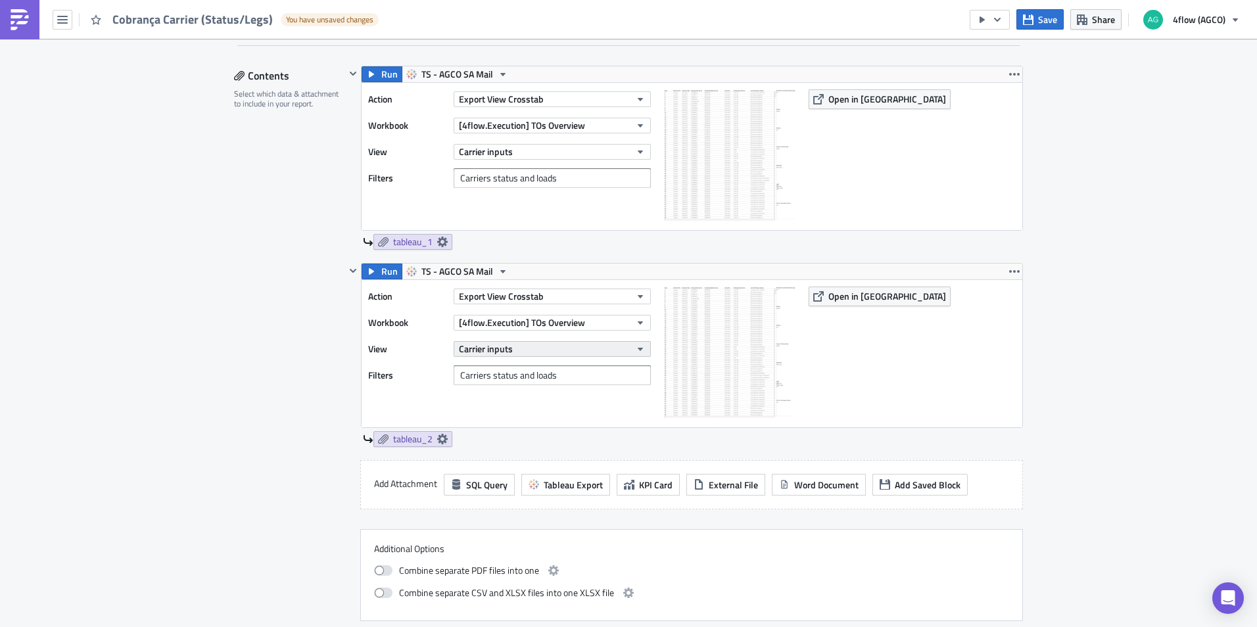
click at [635, 347] on icon "button" at bounding box center [640, 349] width 11 height 11
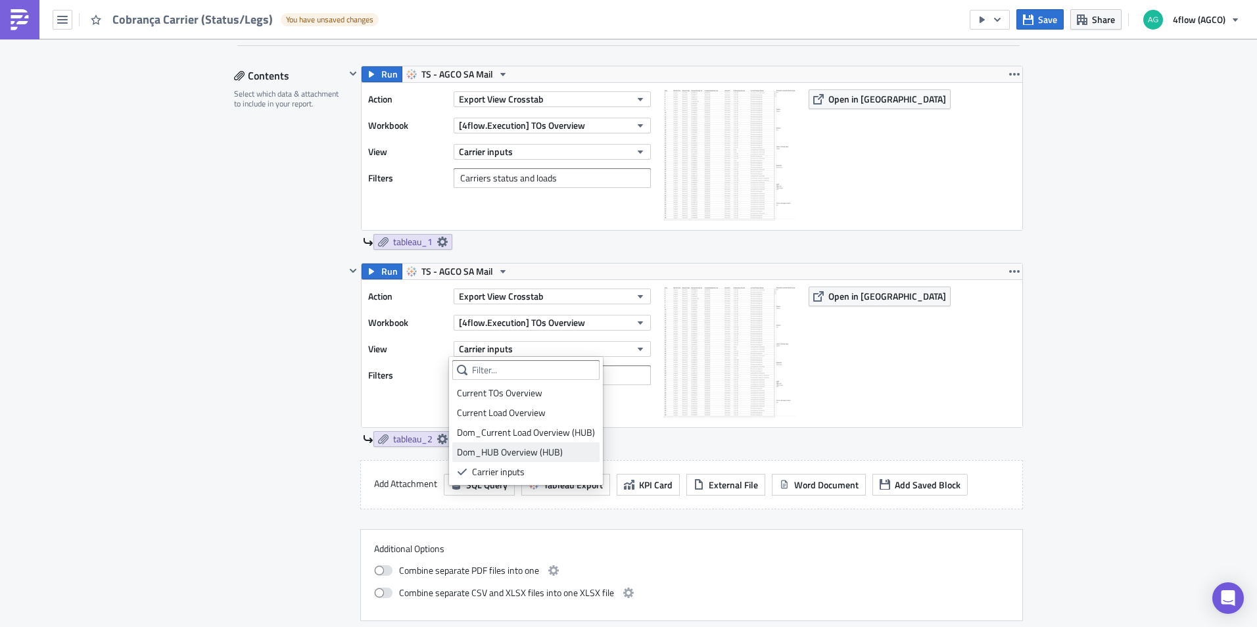
click at [538, 454] on div "Dom_HUB Overview (HUB)" at bounding box center [526, 452] width 138 height 13
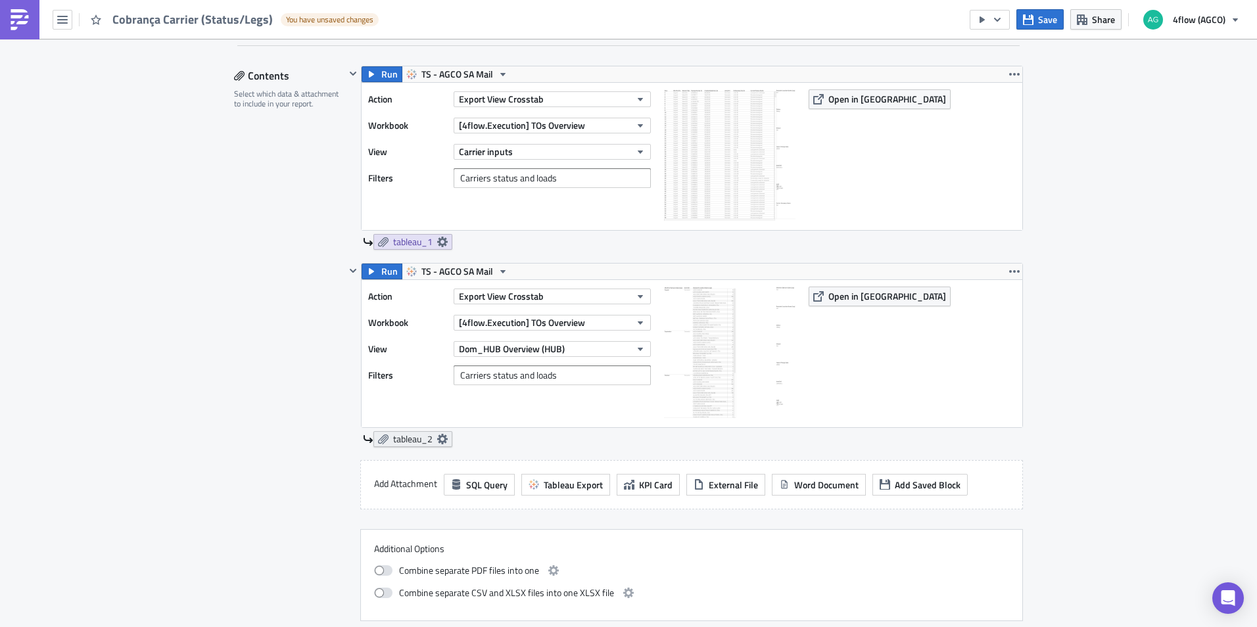
click at [412, 439] on span "tableau_2" at bounding box center [412, 439] width 39 height 12
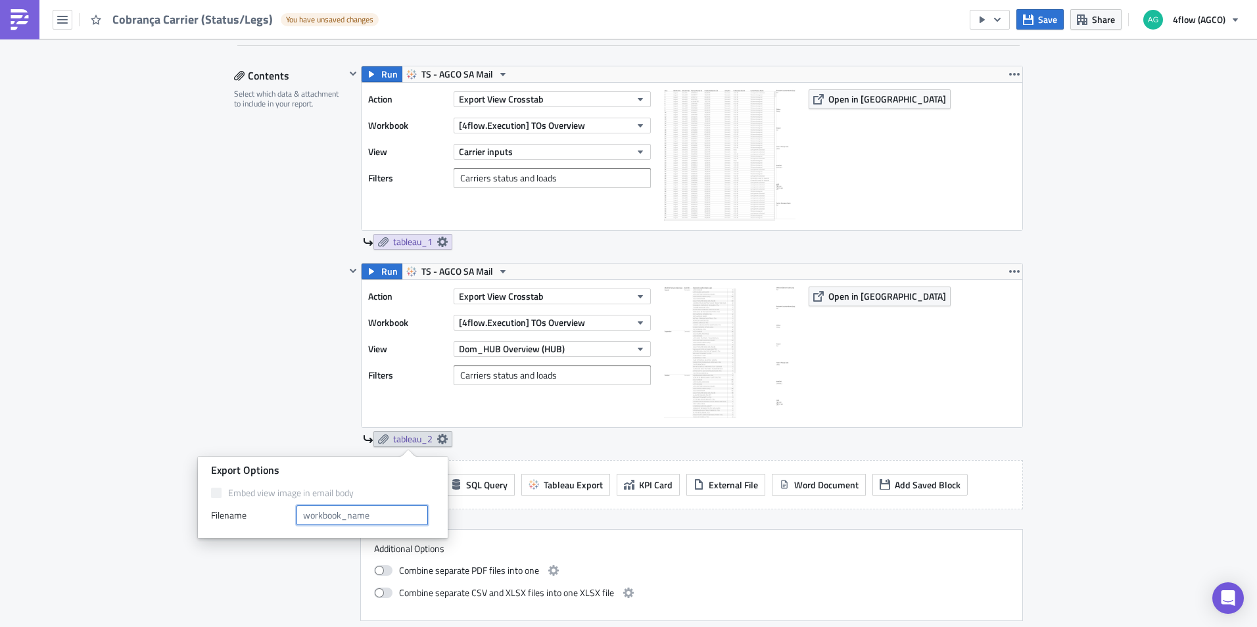
click at [363, 517] on input "text" at bounding box center [361, 515] width 131 height 20
drag, startPoint x: 571, startPoint y: 177, endPoint x: 366, endPoint y: 181, distance: 205.1
click at [368, 181] on div "Filters Carriers status and loads" at bounding box center [512, 178] width 289 height 20
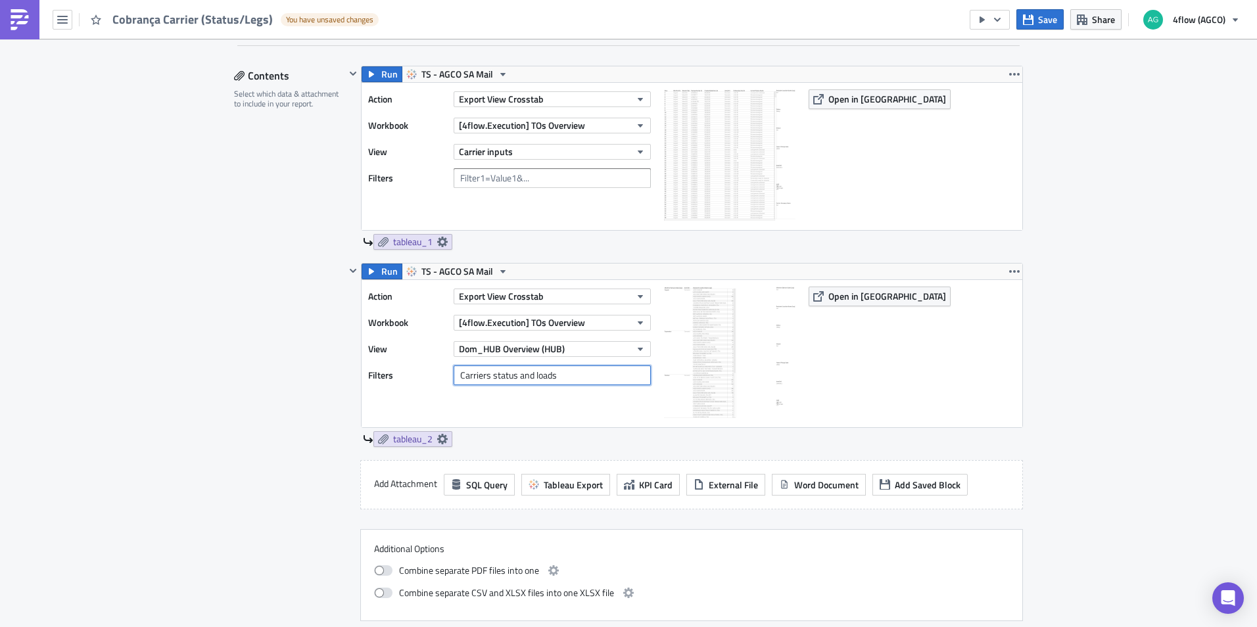
drag, startPoint x: 562, startPoint y: 373, endPoint x: 446, endPoint y: 371, distance: 116.4
click at [446, 371] on div "Filters Carriers status and loads" at bounding box center [512, 375] width 289 height 20
click at [421, 434] on span "tableau_2" at bounding box center [412, 439] width 39 height 12
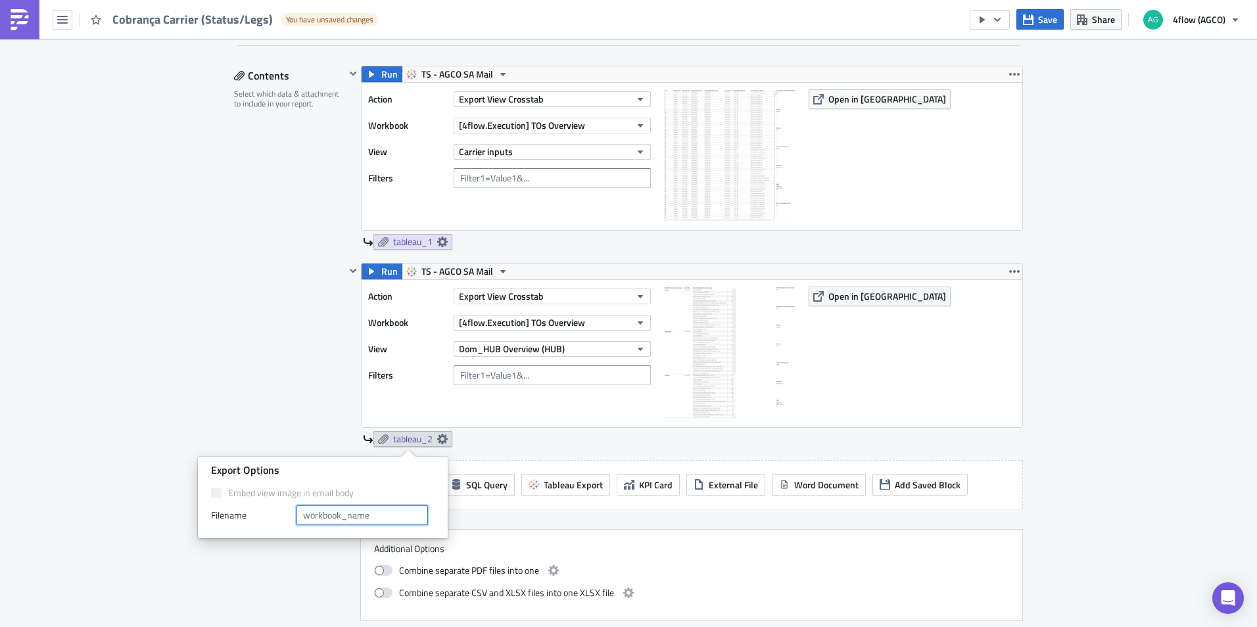
click at [393, 511] on input "text" at bounding box center [361, 515] width 131 height 20
type input "HUB Overview"
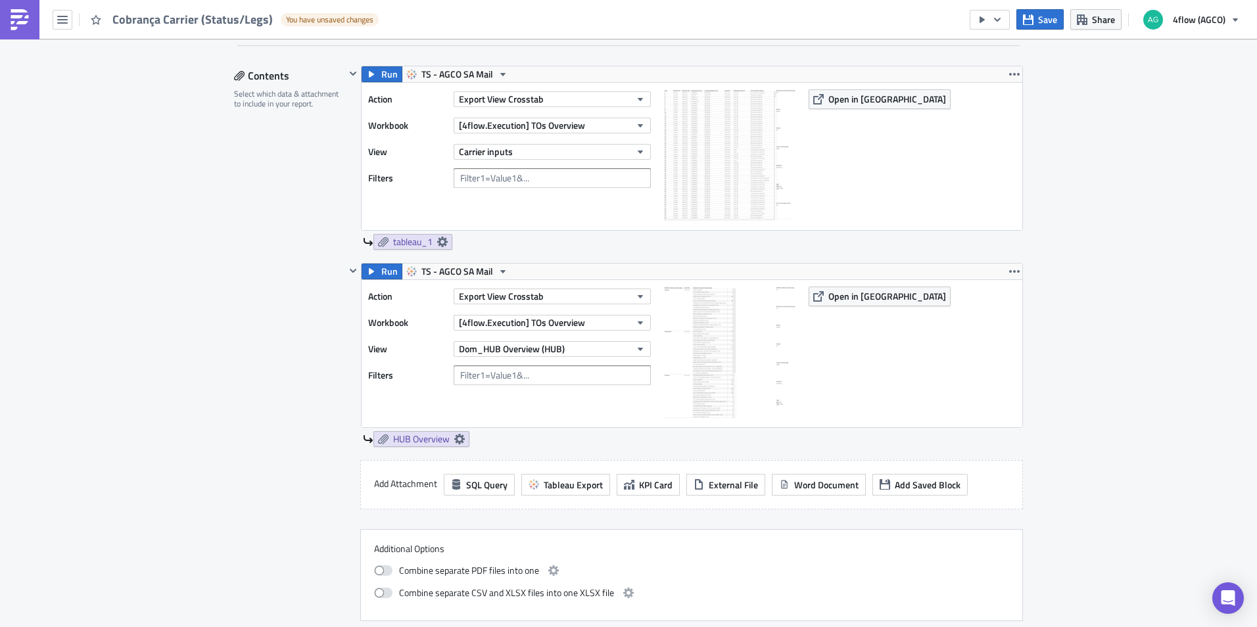
click at [1060, 363] on div "Execution Log Edit " Cobrança Carrier (Status/Legs) " Draft Settings Configure …" at bounding box center [628, 562] width 1257 height 1844
click at [1039, 20] on span "Save" at bounding box center [1047, 19] width 19 height 14
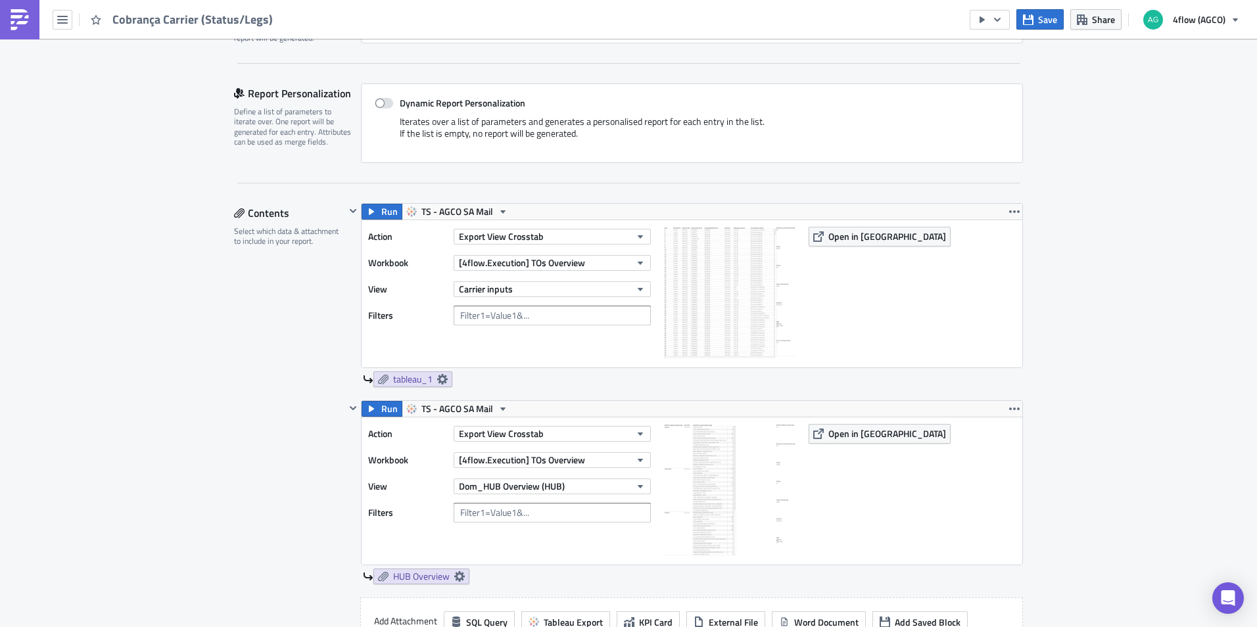
scroll to position [202, 0]
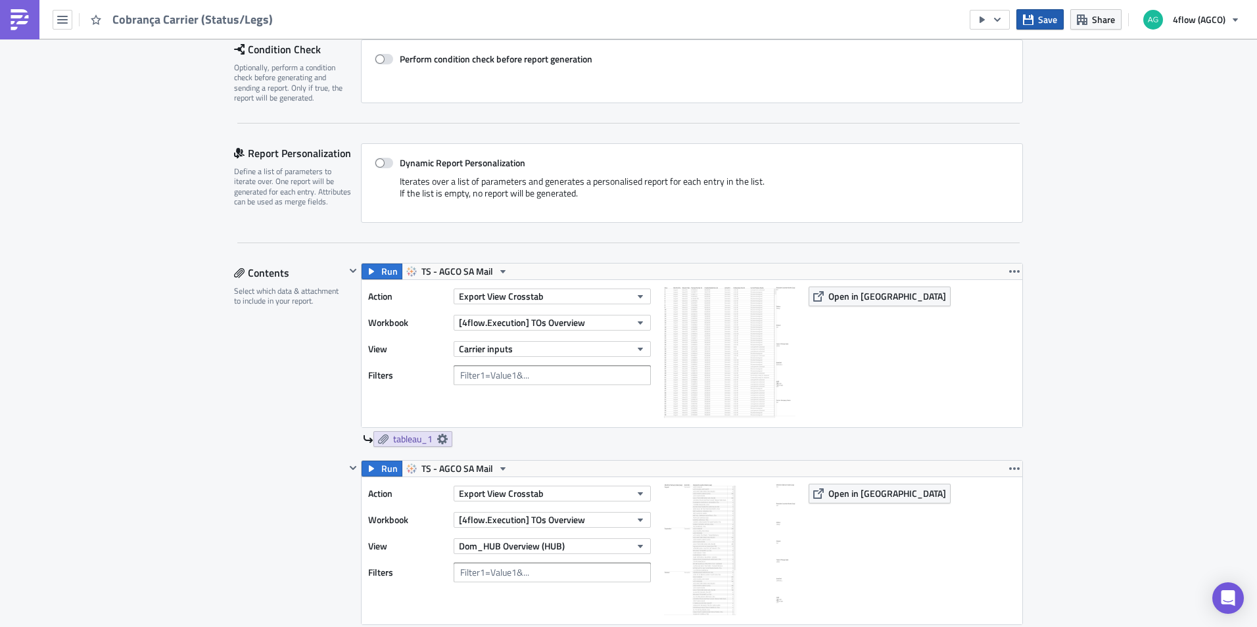
click at [1033, 22] on icon "button" at bounding box center [1028, 19] width 11 height 11
